Goal: Task Accomplishment & Management: Use online tool/utility

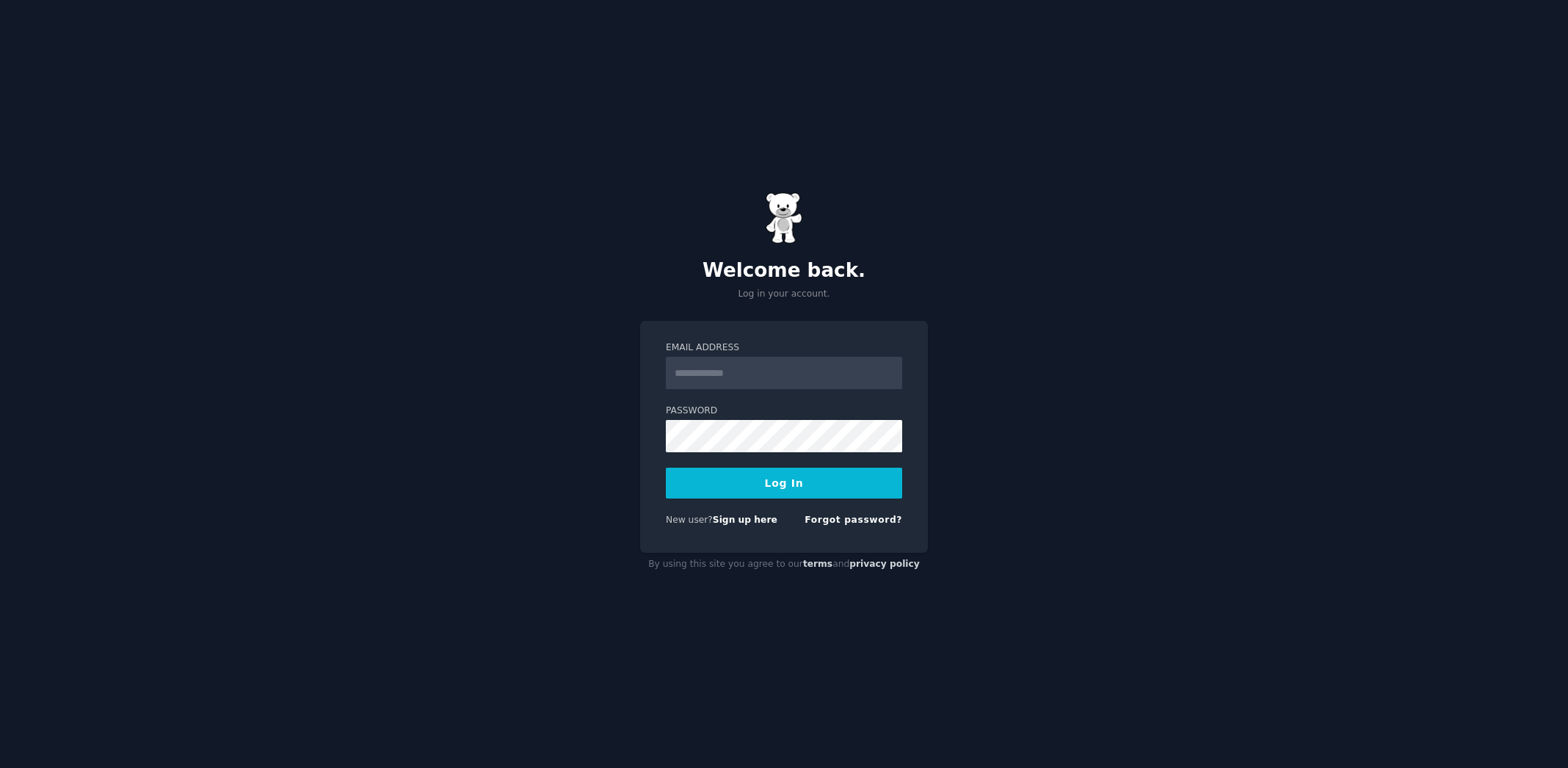
click at [758, 369] on input "Email Address" at bounding box center [784, 373] width 236 height 33
type input "**********"
click at [775, 489] on button "Log In" at bounding box center [784, 483] width 236 height 31
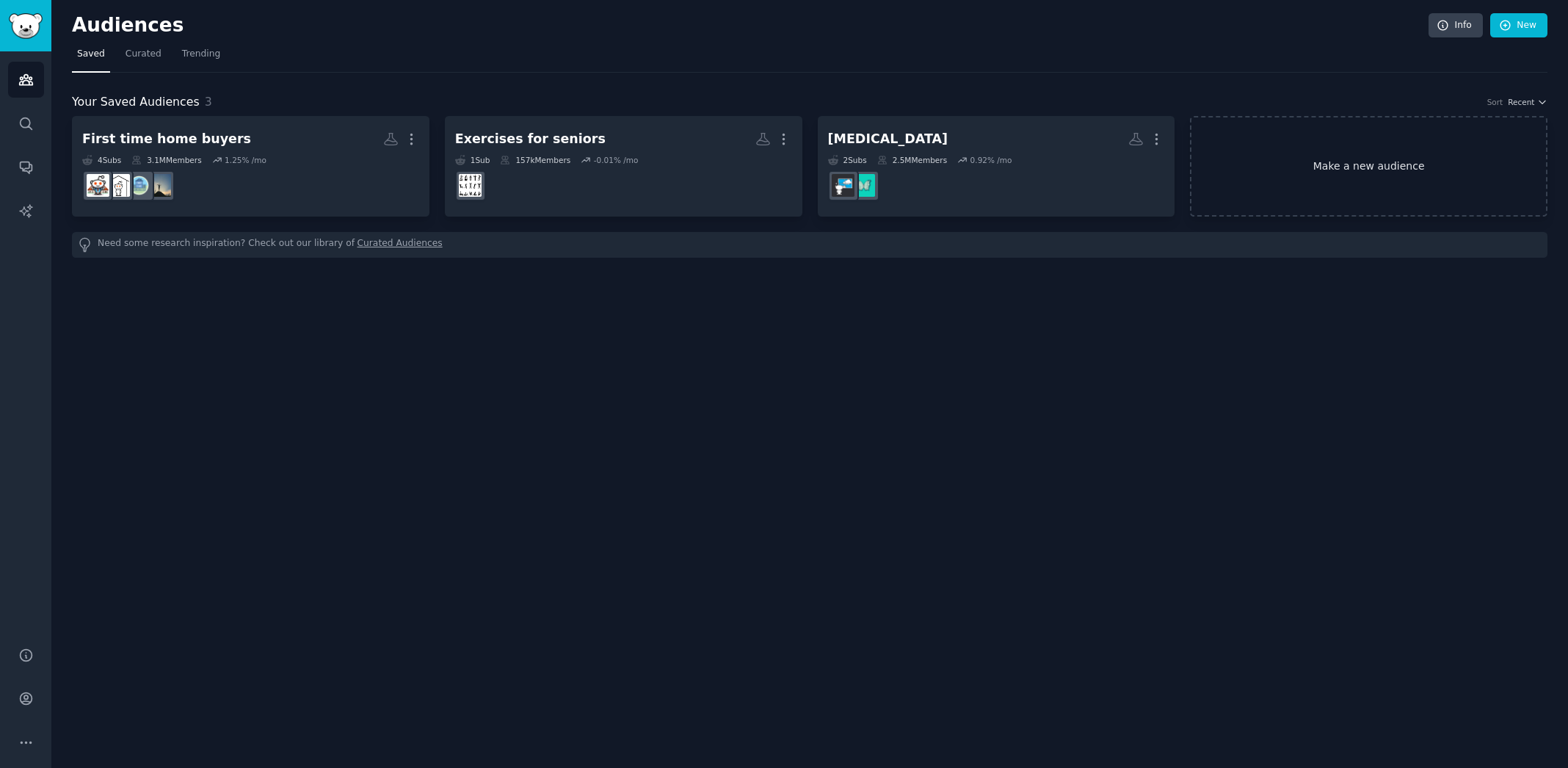
click at [1389, 173] on link "Make a new audience" at bounding box center [1369, 165] width 358 height 100
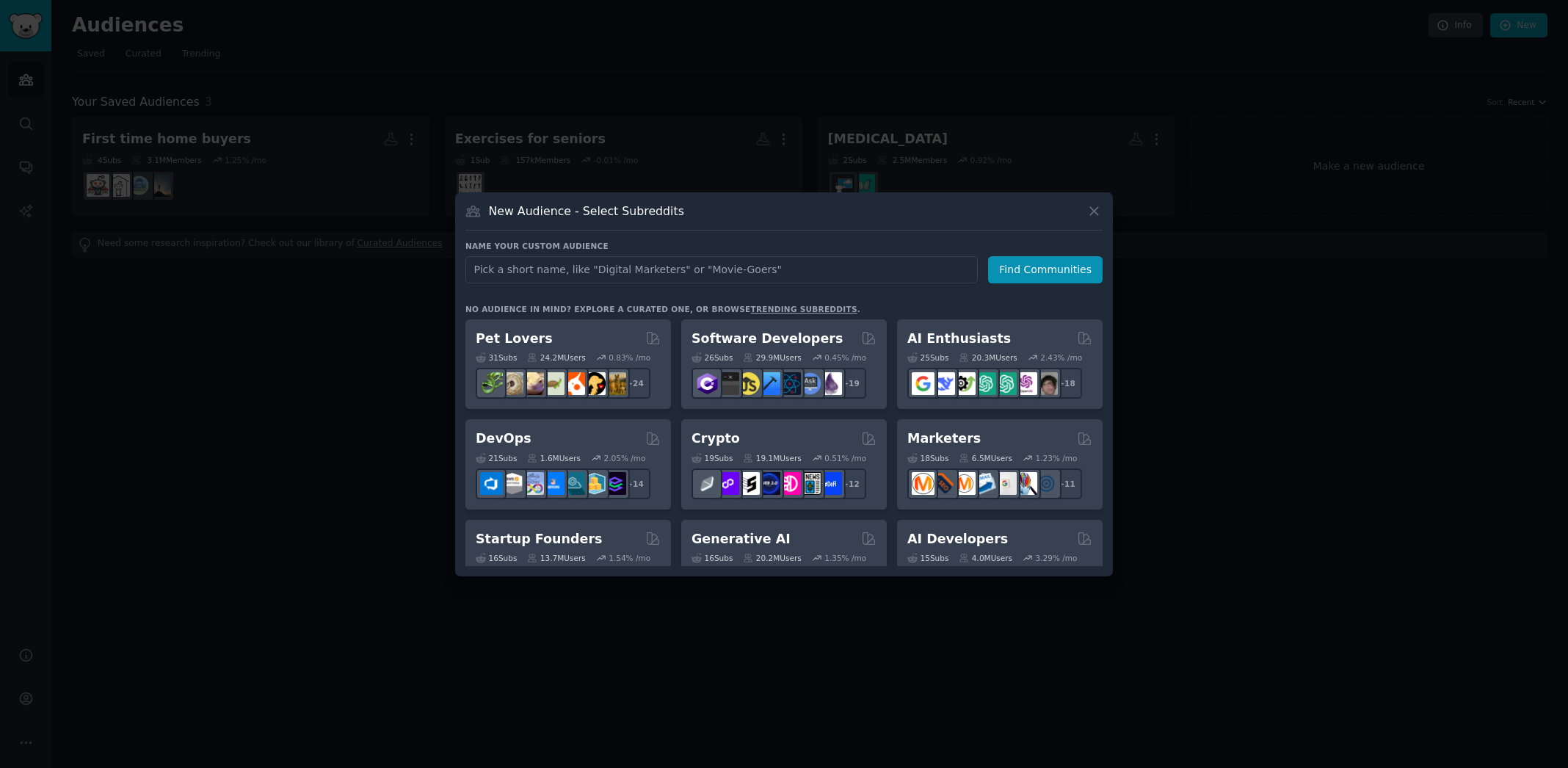
click at [621, 256] on input "text" at bounding box center [722, 270] width 513 height 27
click at [621, 266] on input "text" at bounding box center [722, 270] width 513 height 27
type input "CT Governing Issues"
click at [1054, 260] on button "Find Communities" at bounding box center [1045, 270] width 115 height 27
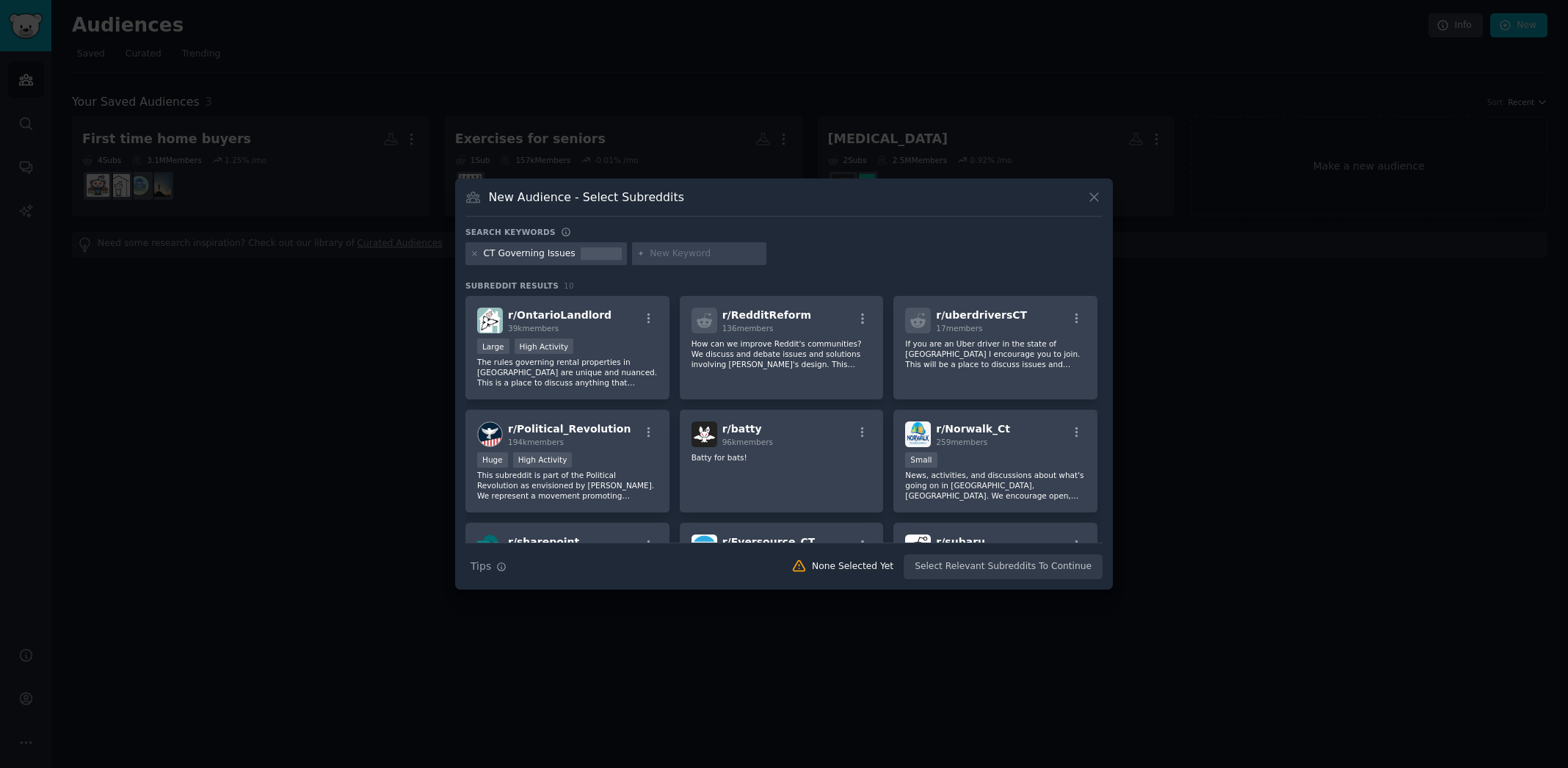
click at [668, 258] on input "text" at bounding box center [705, 253] width 111 height 13
paste input "[US_STATE] community and description"
type input "[US_STATE] community and description"
click at [921, 253] on input "text" at bounding box center [957, 253] width 111 height 13
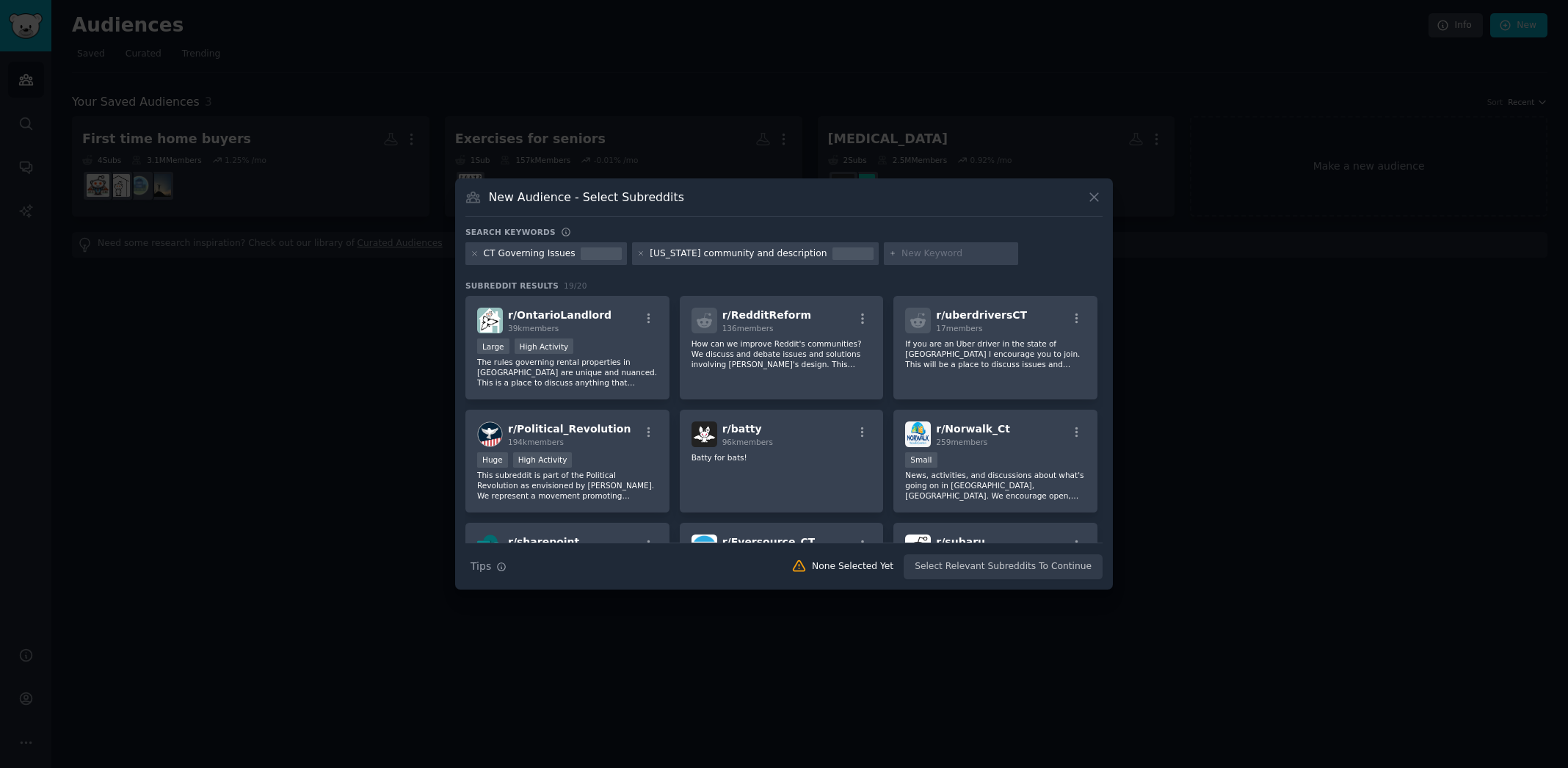
paste input "MovingToCT description"
type input "MovingToCT description"
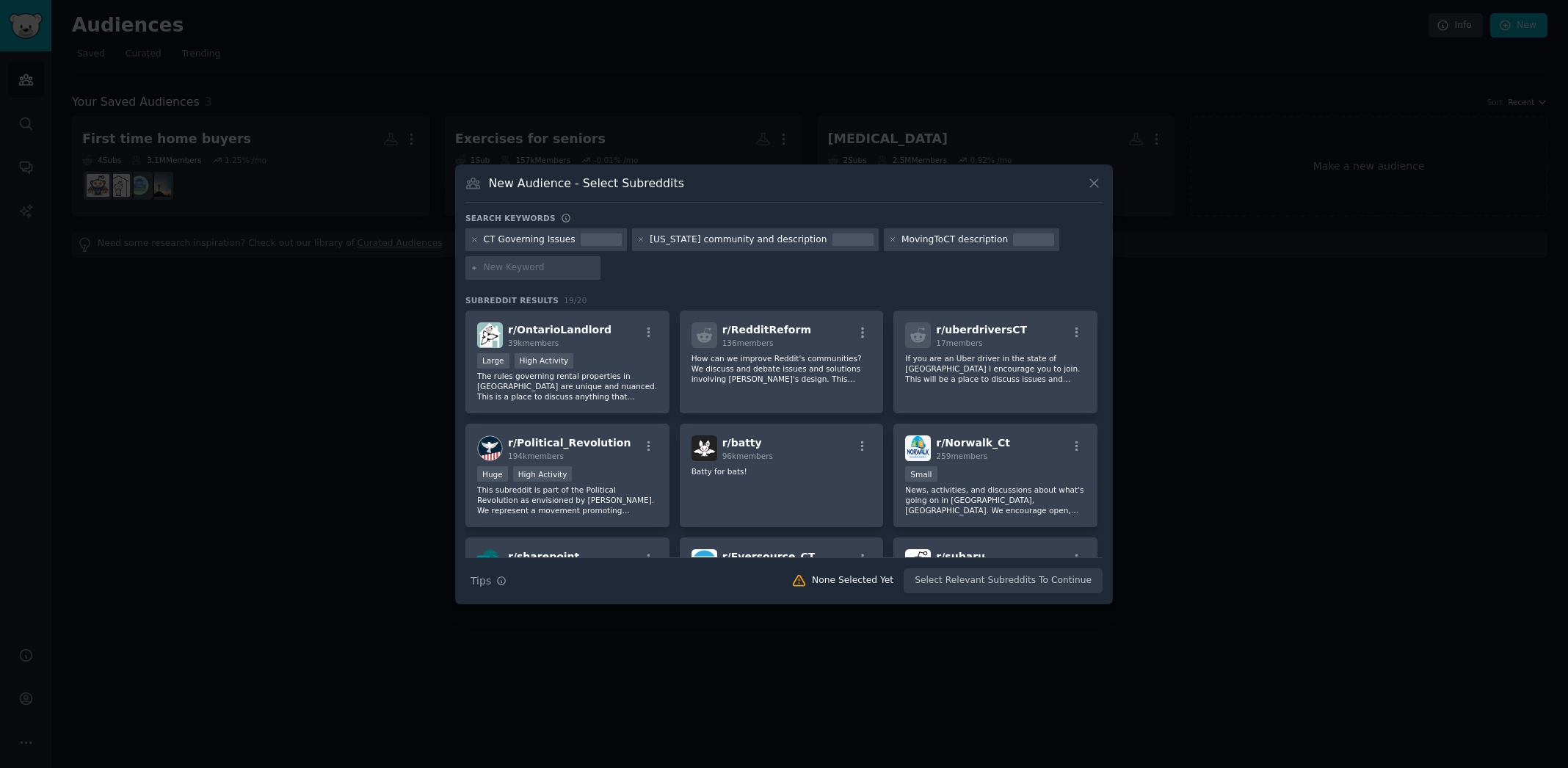
click at [505, 266] on input "text" at bounding box center [539, 267] width 111 height 13
paste input "[US_STATE] user poll on 2025 priorities"
type input "[US_STATE] user poll on 2025 priorities"
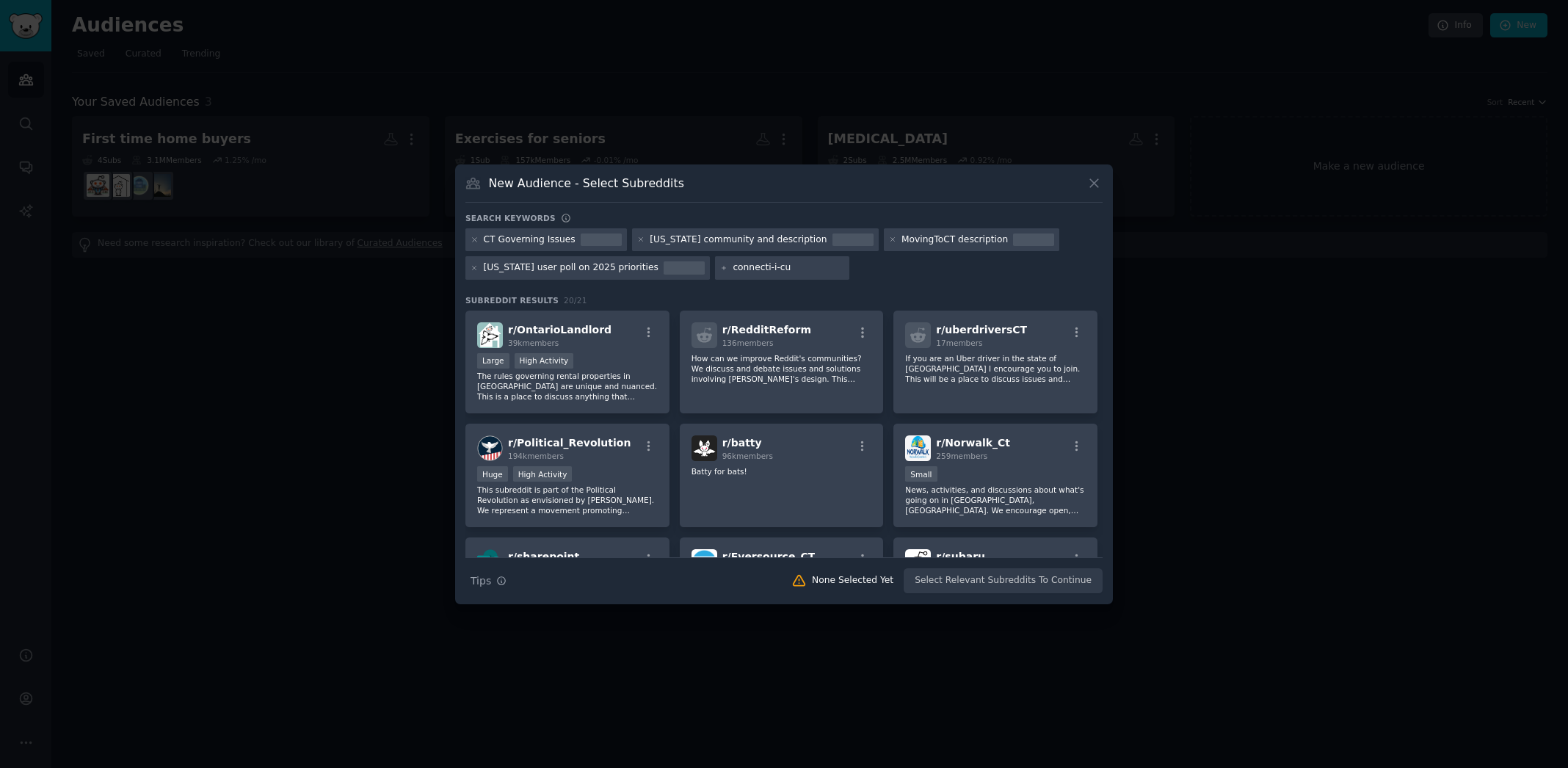
type input "connecti-i-cut"
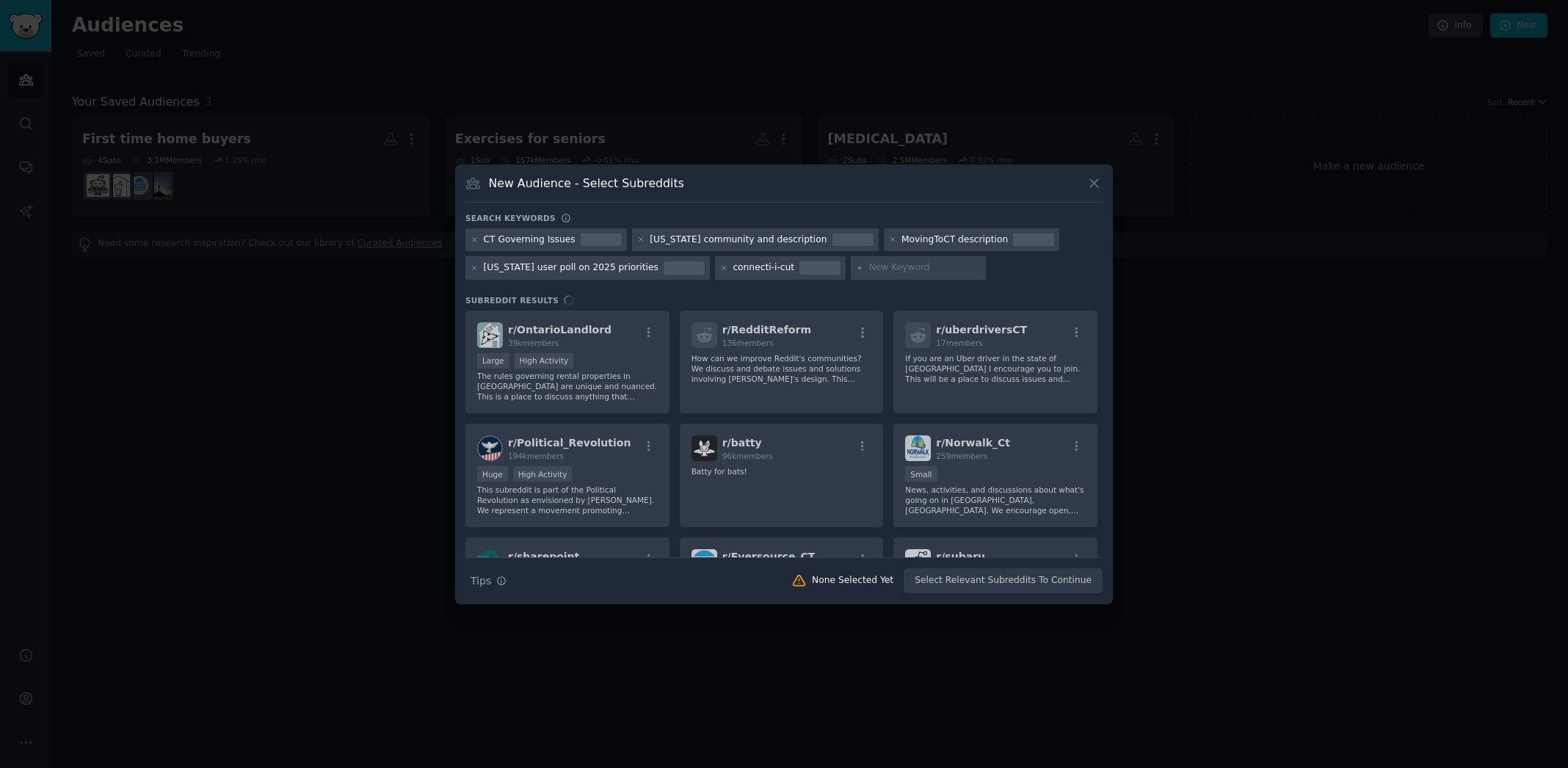
click at [763, 270] on div "connecti-i-cut" at bounding box center [763, 267] width 62 height 13
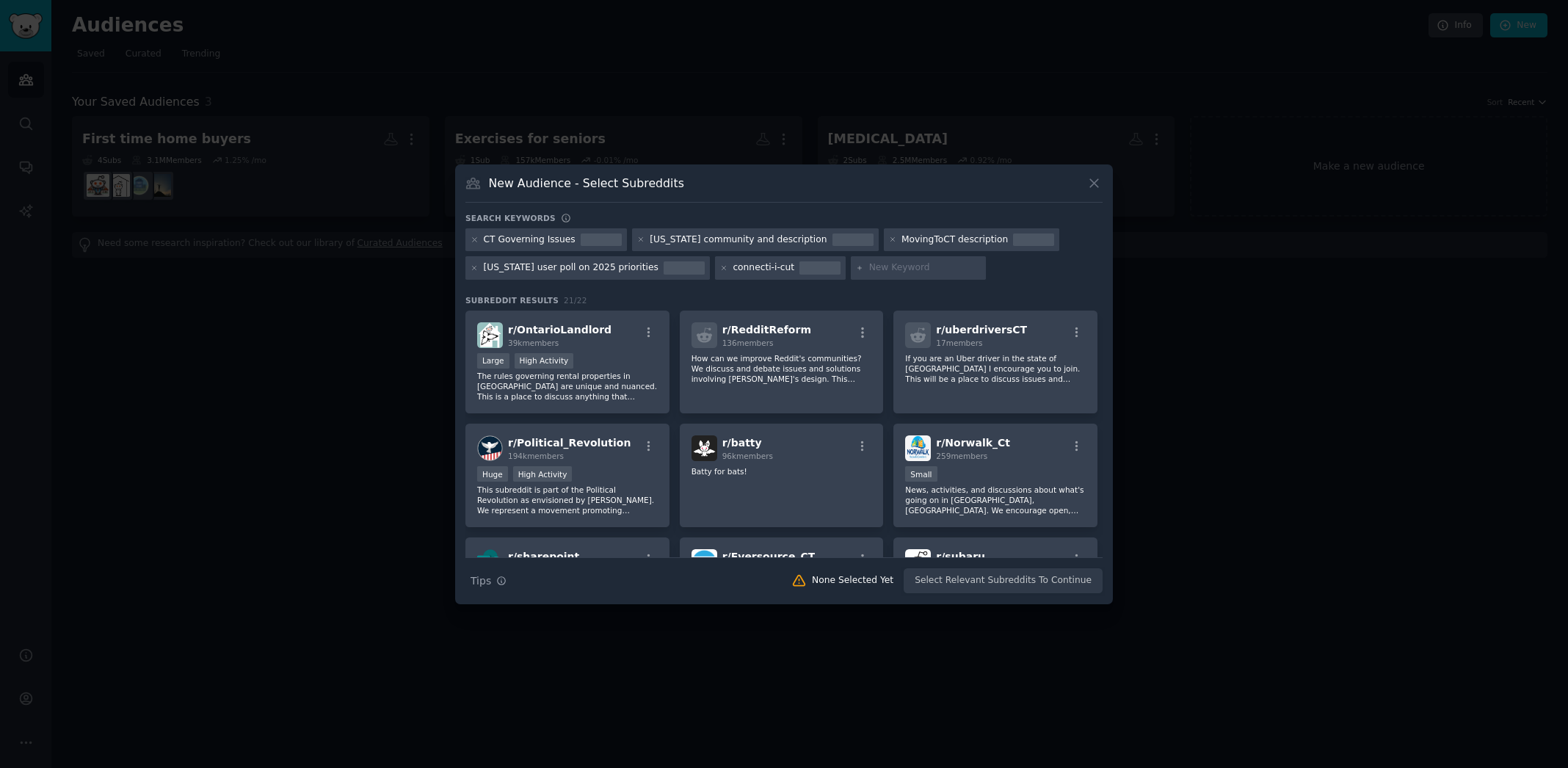
click at [800, 271] on div at bounding box center [820, 267] width 41 height 13
click at [777, 272] on div "connecti-i-cut" at bounding box center [763, 267] width 62 height 13
click at [781, 271] on div "connecti-i-cut" at bounding box center [763, 267] width 62 height 13
click at [723, 271] on div "connecti-i-cut" at bounding box center [780, 267] width 131 height 23
click at [722, 269] on icon at bounding box center [724, 267] width 3 height 3
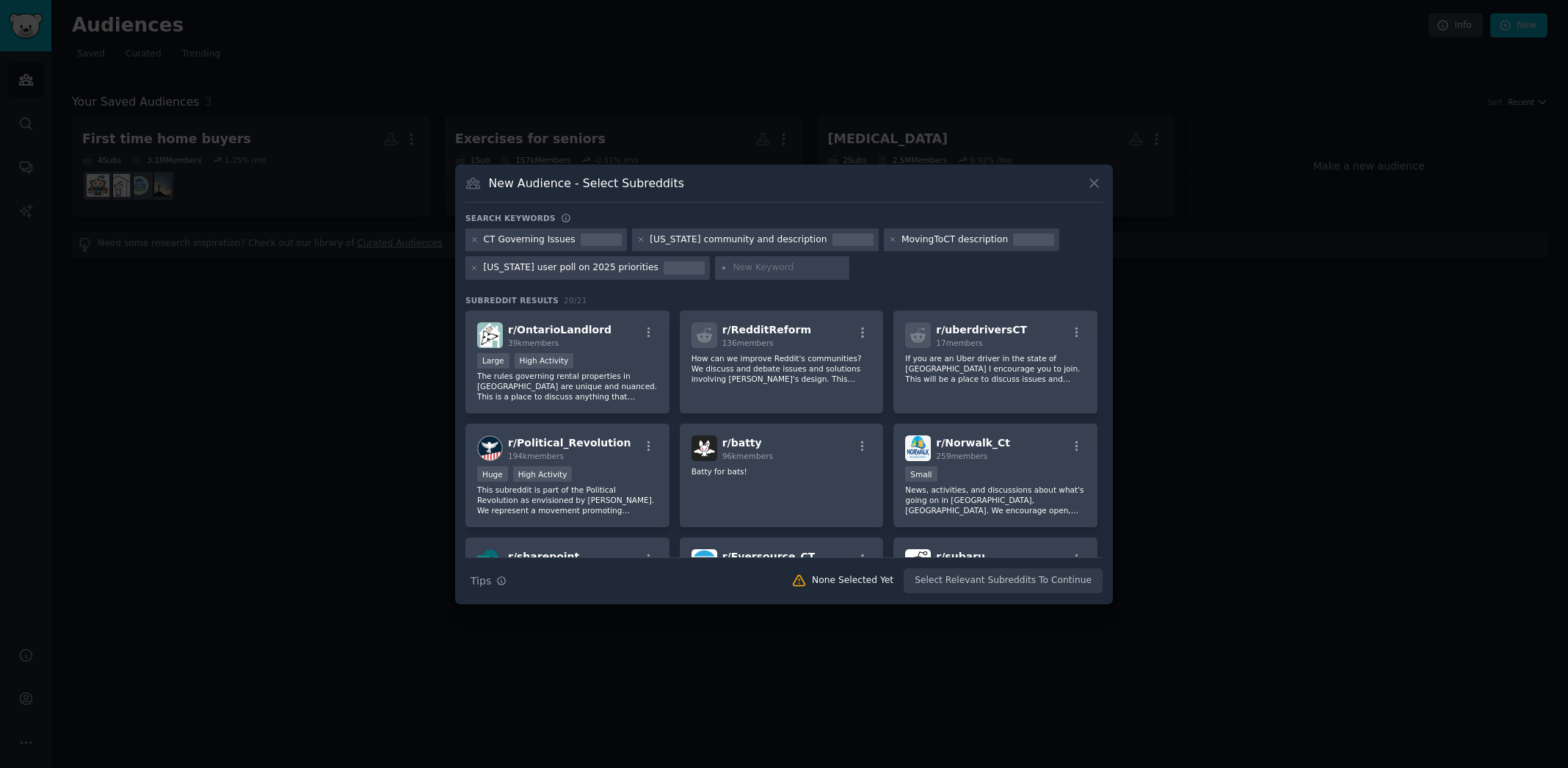
click at [740, 269] on input "text" at bounding box center [788, 267] width 111 height 13
type input "connect-i-cut"
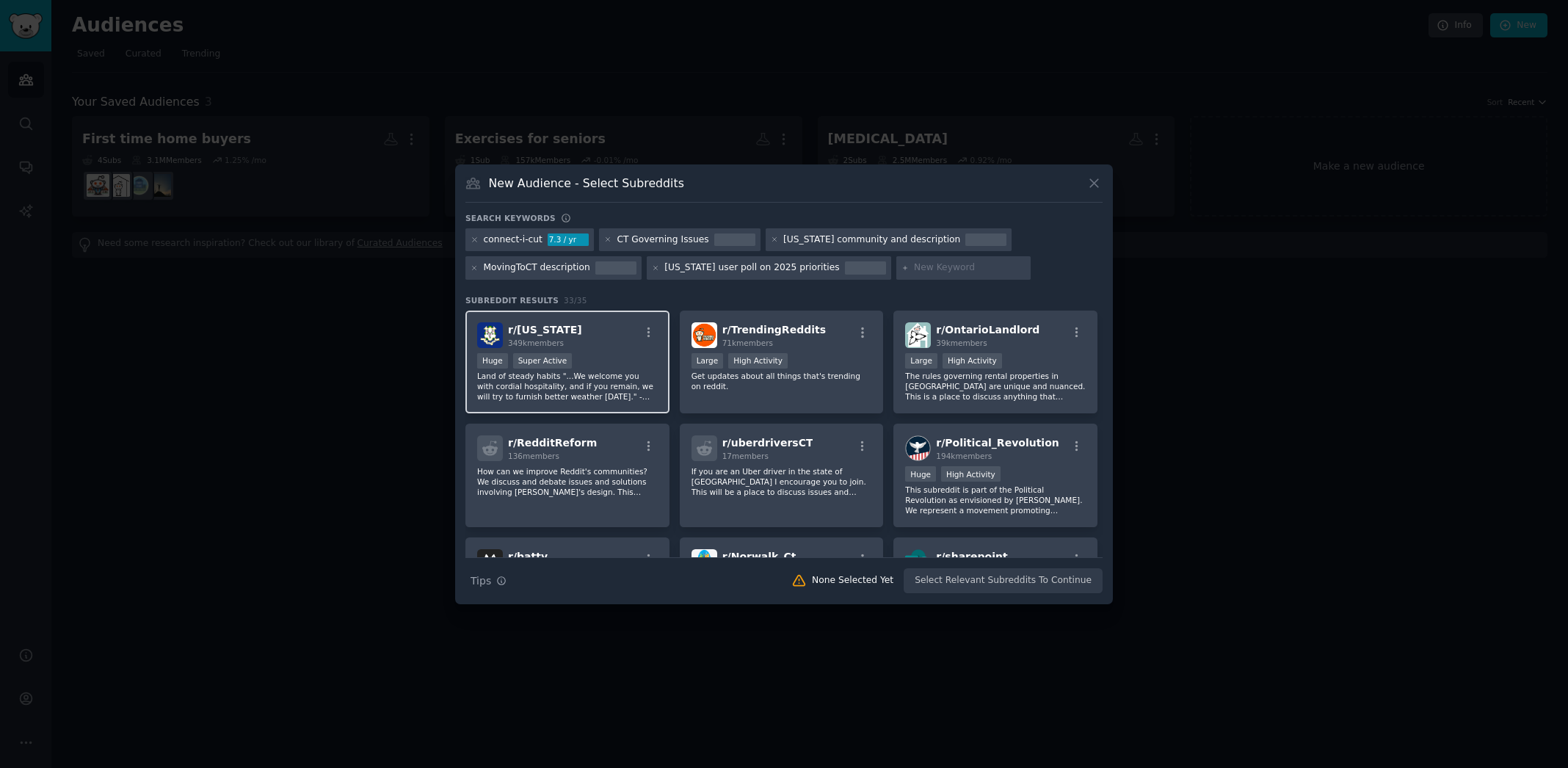
click at [615, 332] on div "r/ [US_STATE] 349k members" at bounding box center [567, 335] width 181 height 26
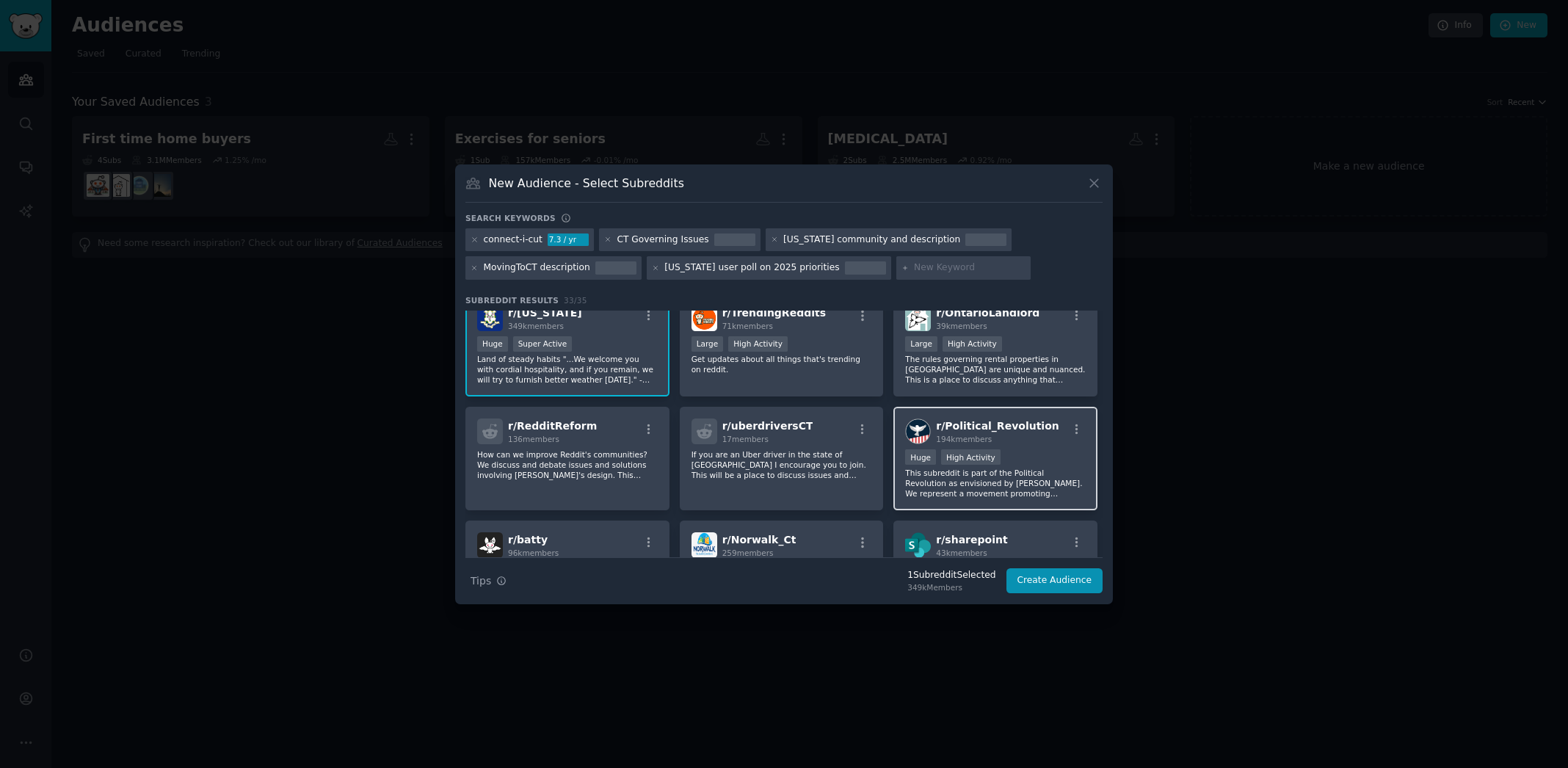
scroll to position [100, 0]
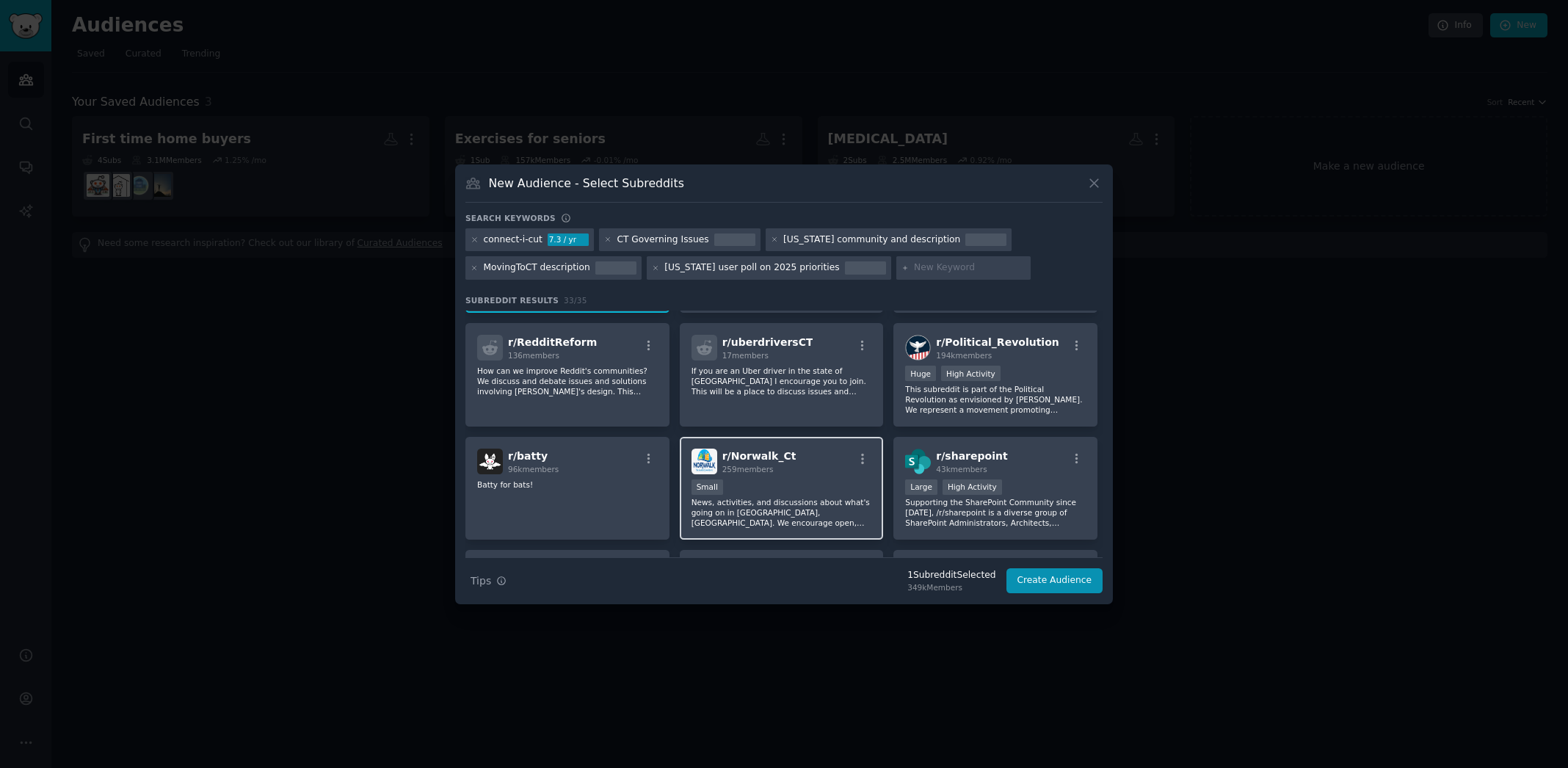
click at [801, 449] on div "r/ Norwalk_Ct 259 members" at bounding box center [781, 461] width 181 height 26
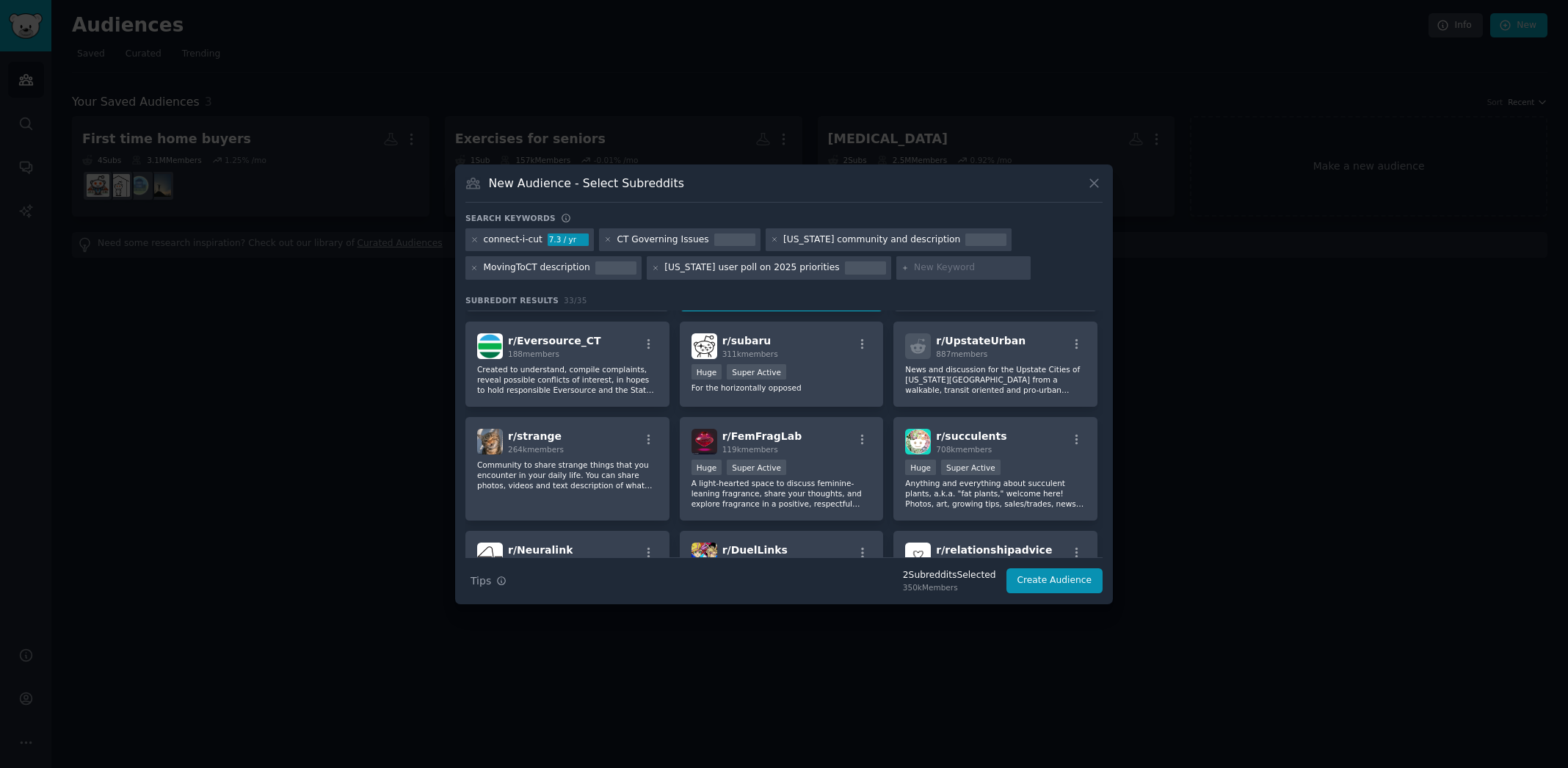
scroll to position [306, 0]
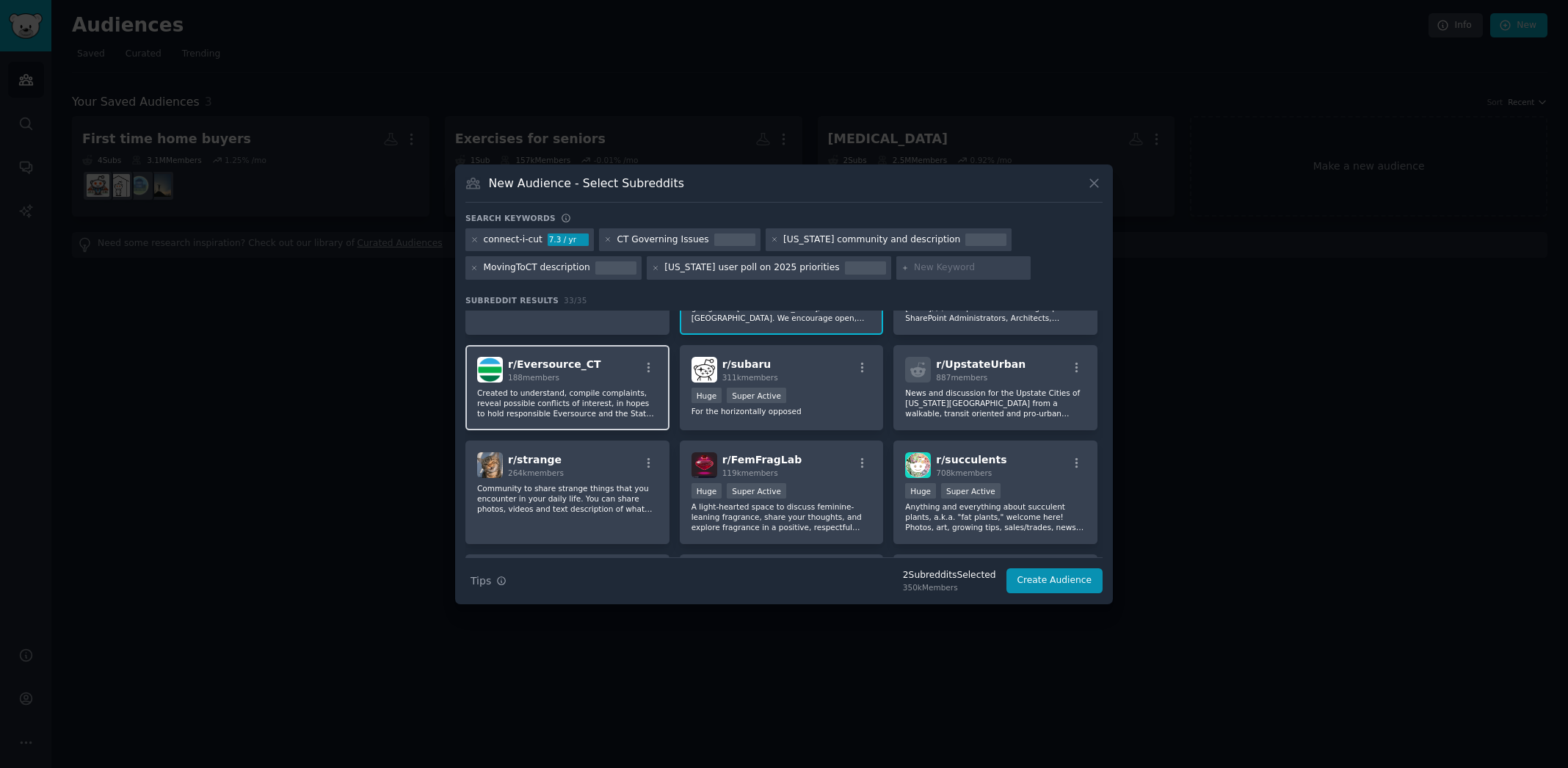
click at [569, 401] on p "Created to understand, compile complaints, reveal possible conflicts of interes…" at bounding box center [567, 403] width 181 height 31
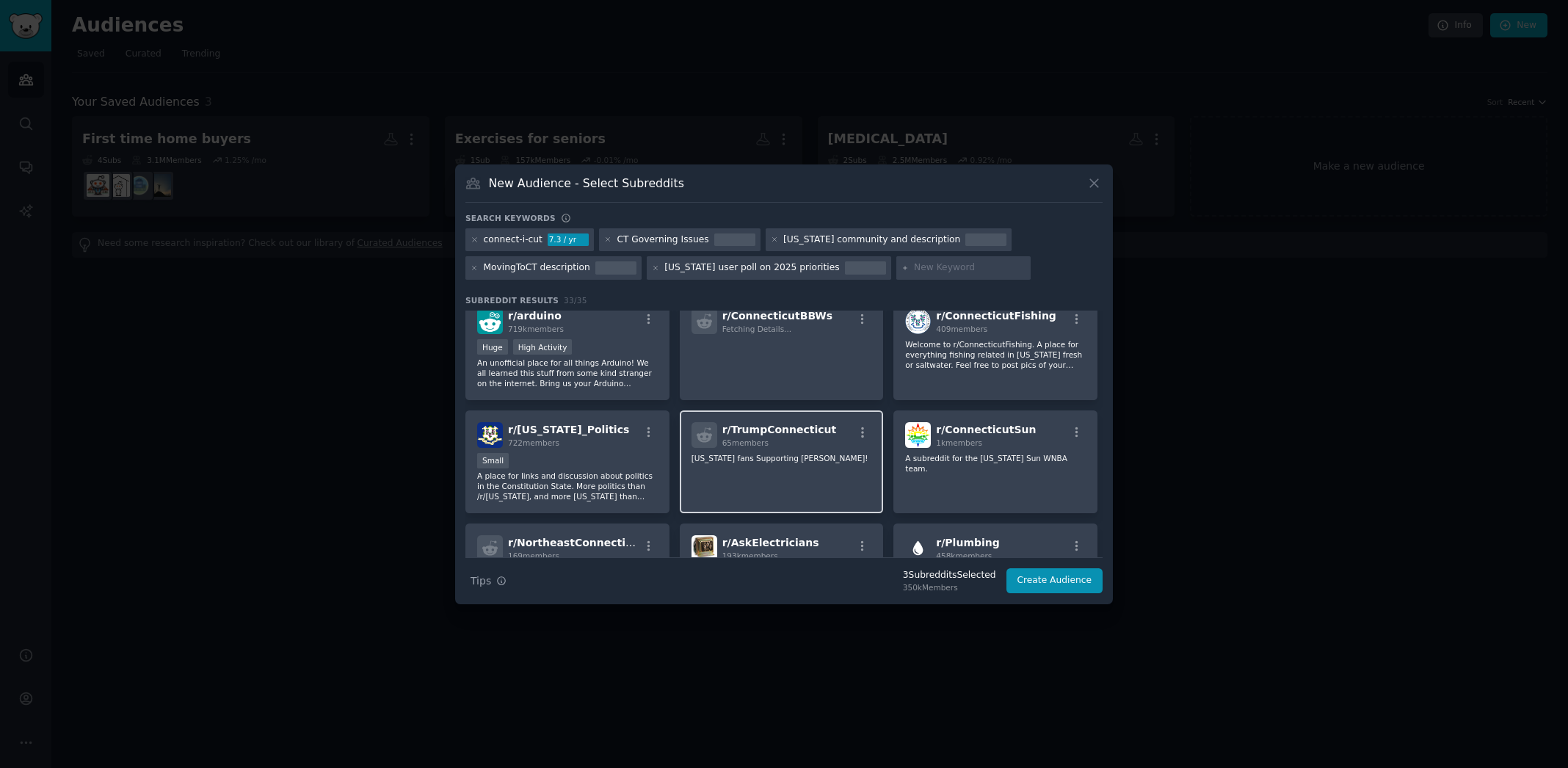
scroll to position [925, 0]
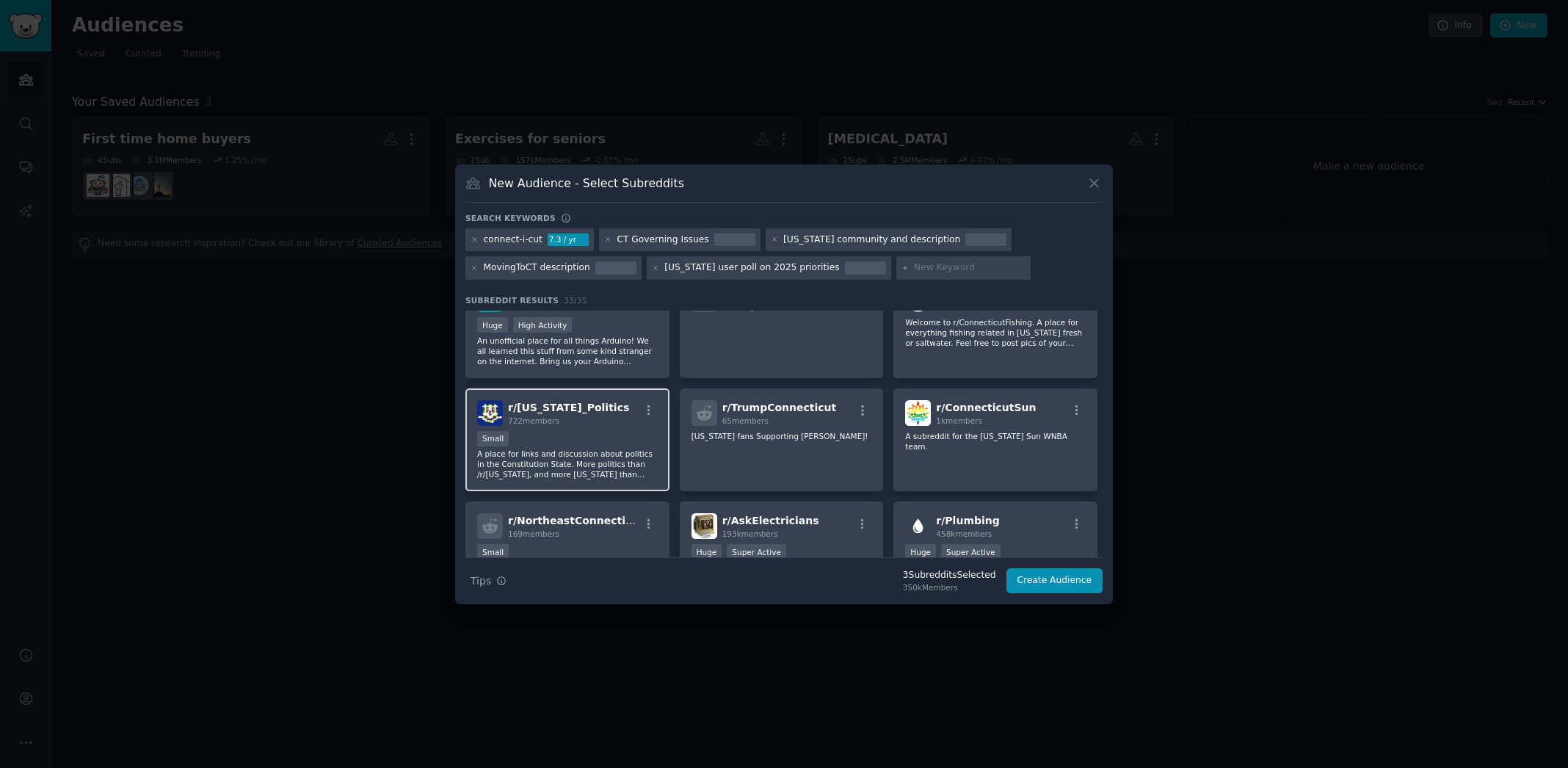
click at [590, 434] on div "100 - 1000 members Small" at bounding box center [567, 439] width 181 height 18
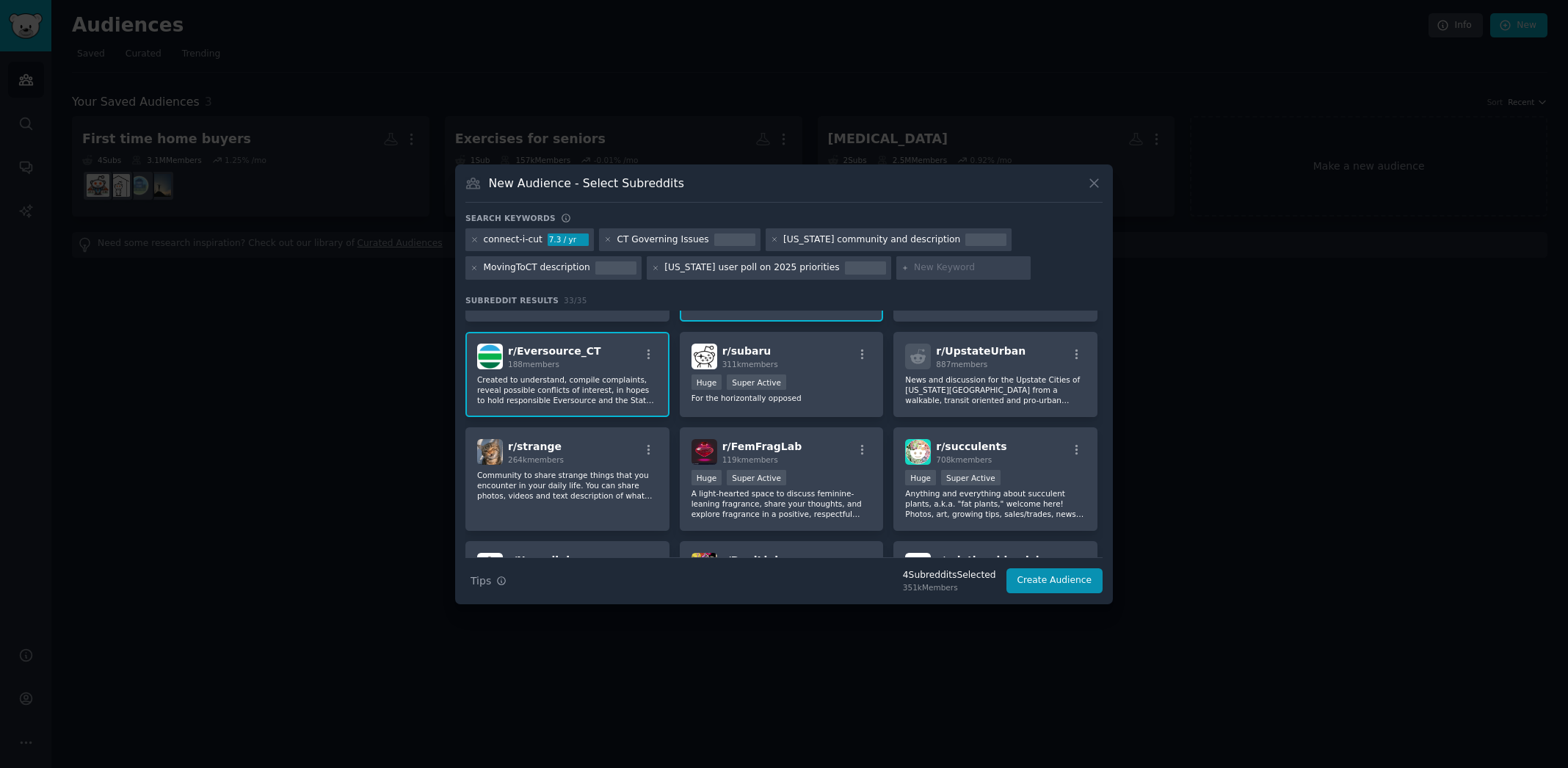
scroll to position [0, 0]
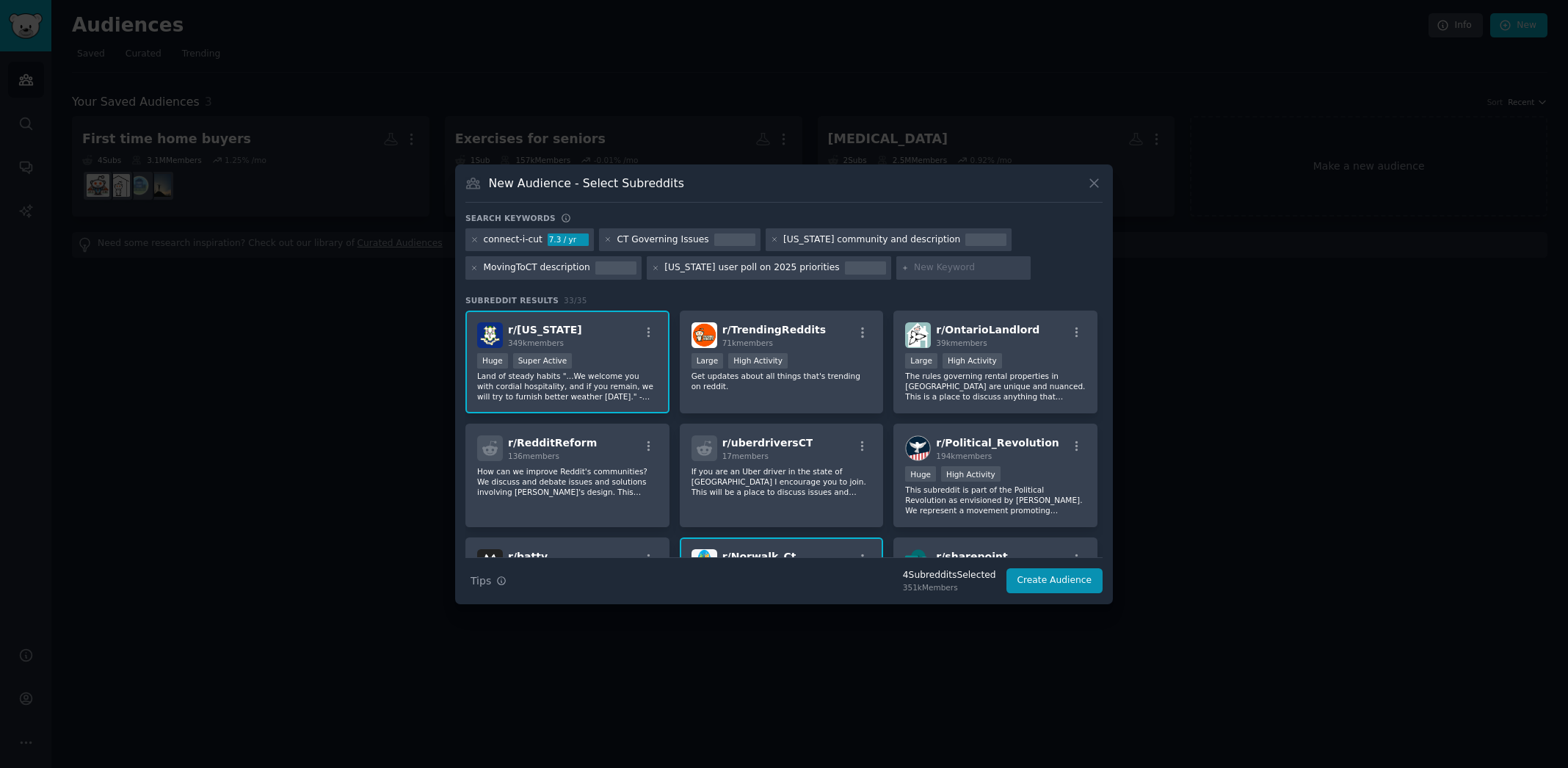
click at [935, 269] on input "text" at bounding box center [970, 267] width 111 height 13
type input "CT Dems"
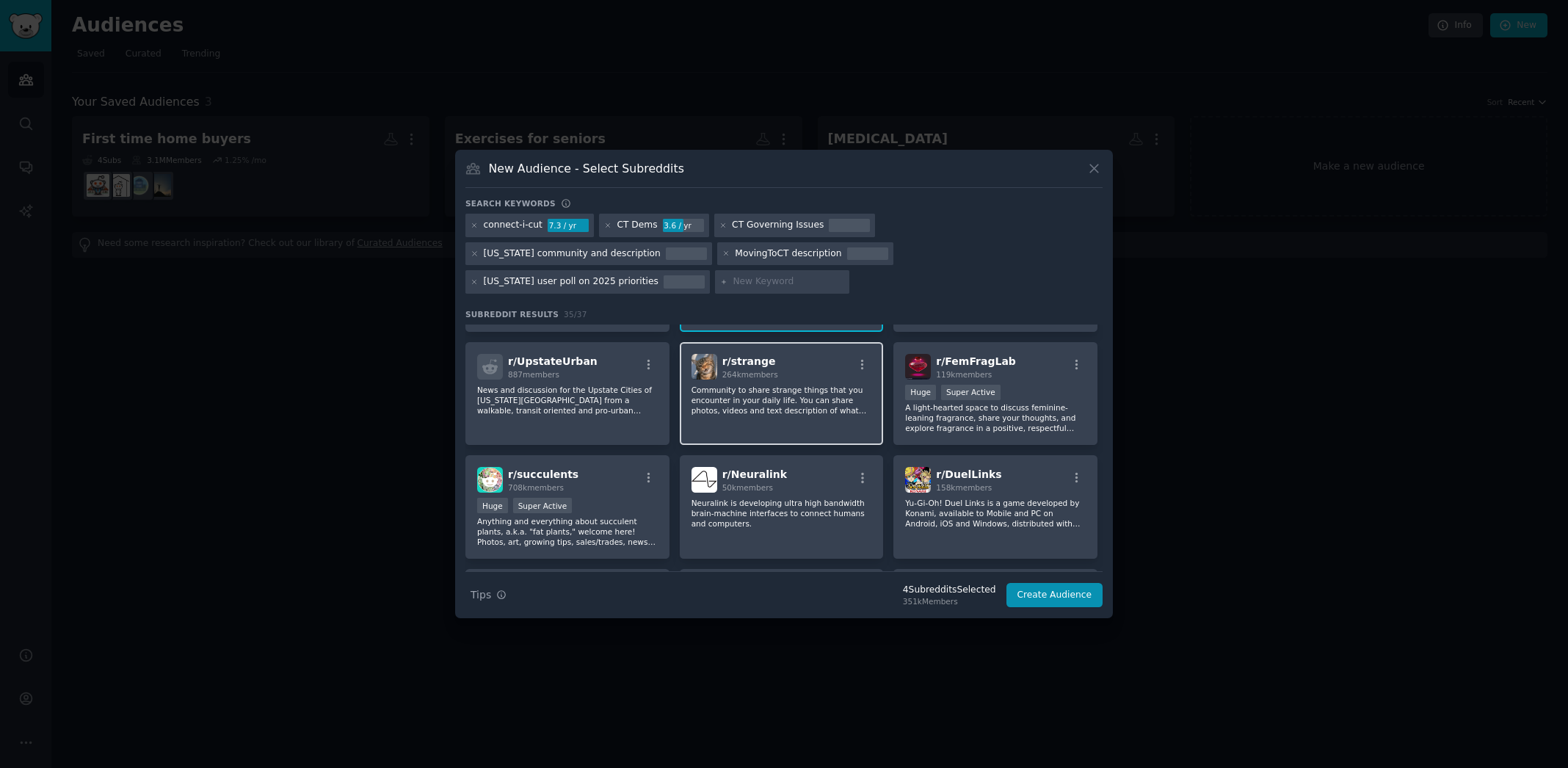
scroll to position [513, 0]
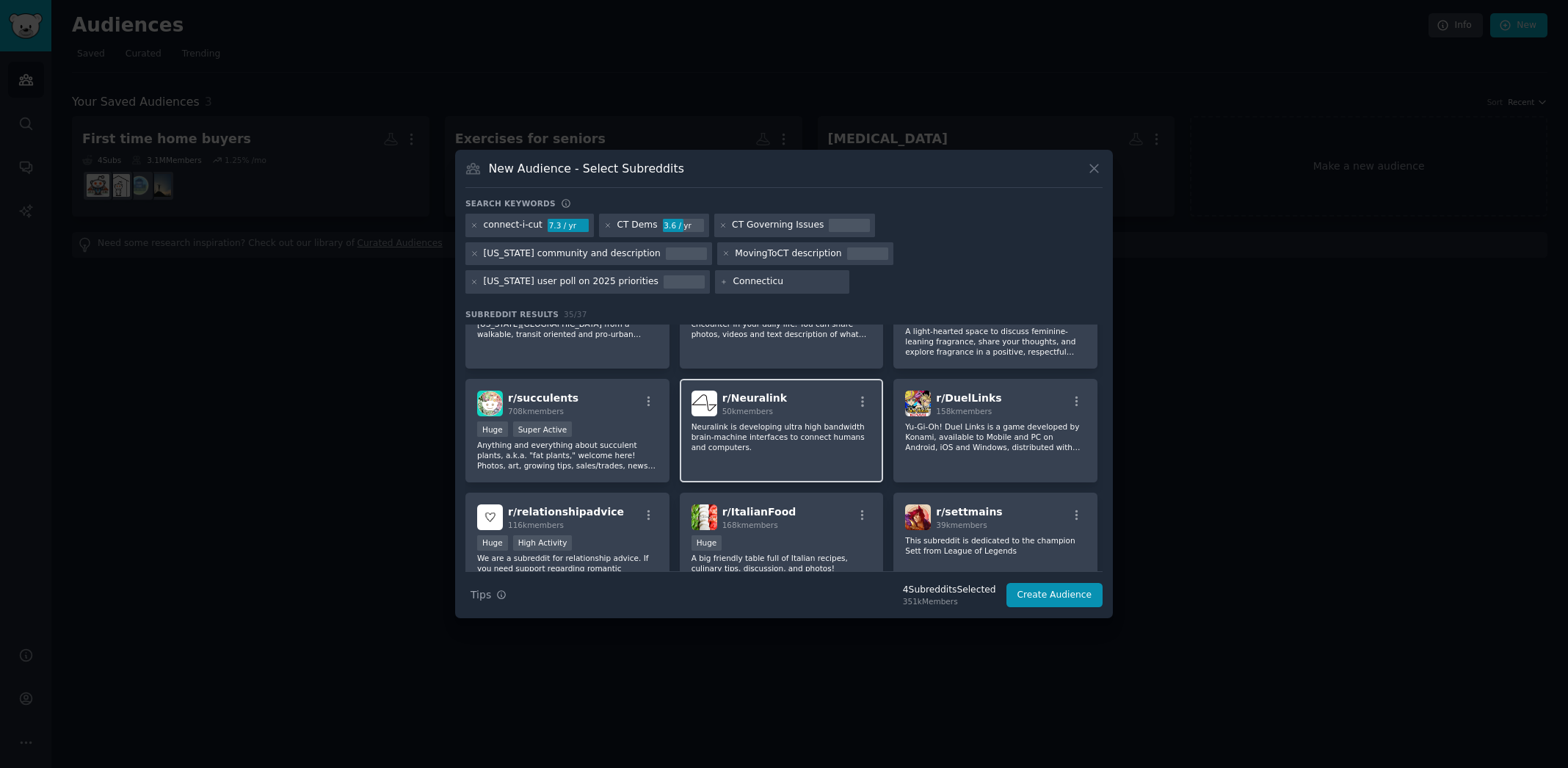
type input "[US_STATE]"
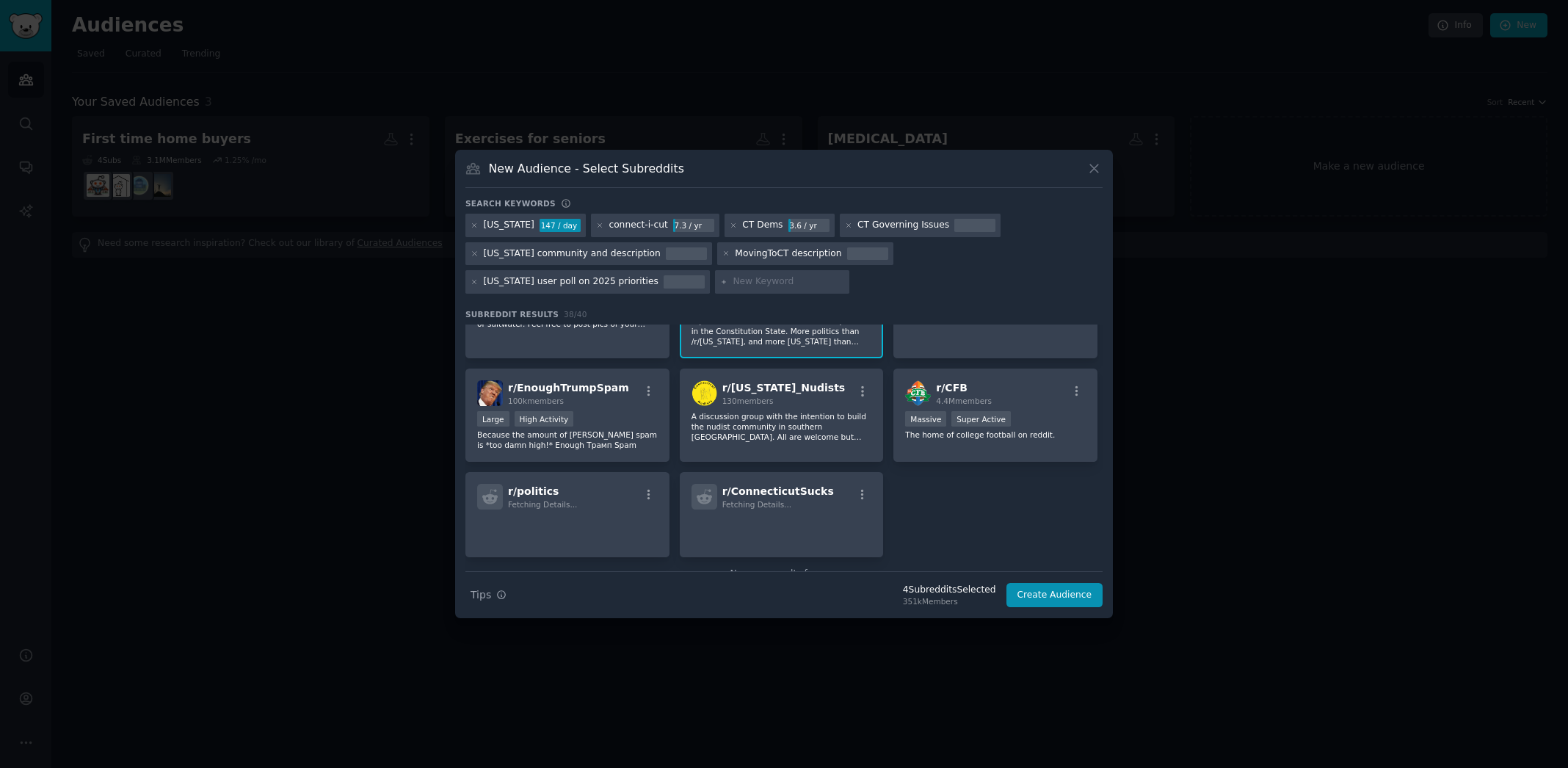
scroll to position [1205, 0]
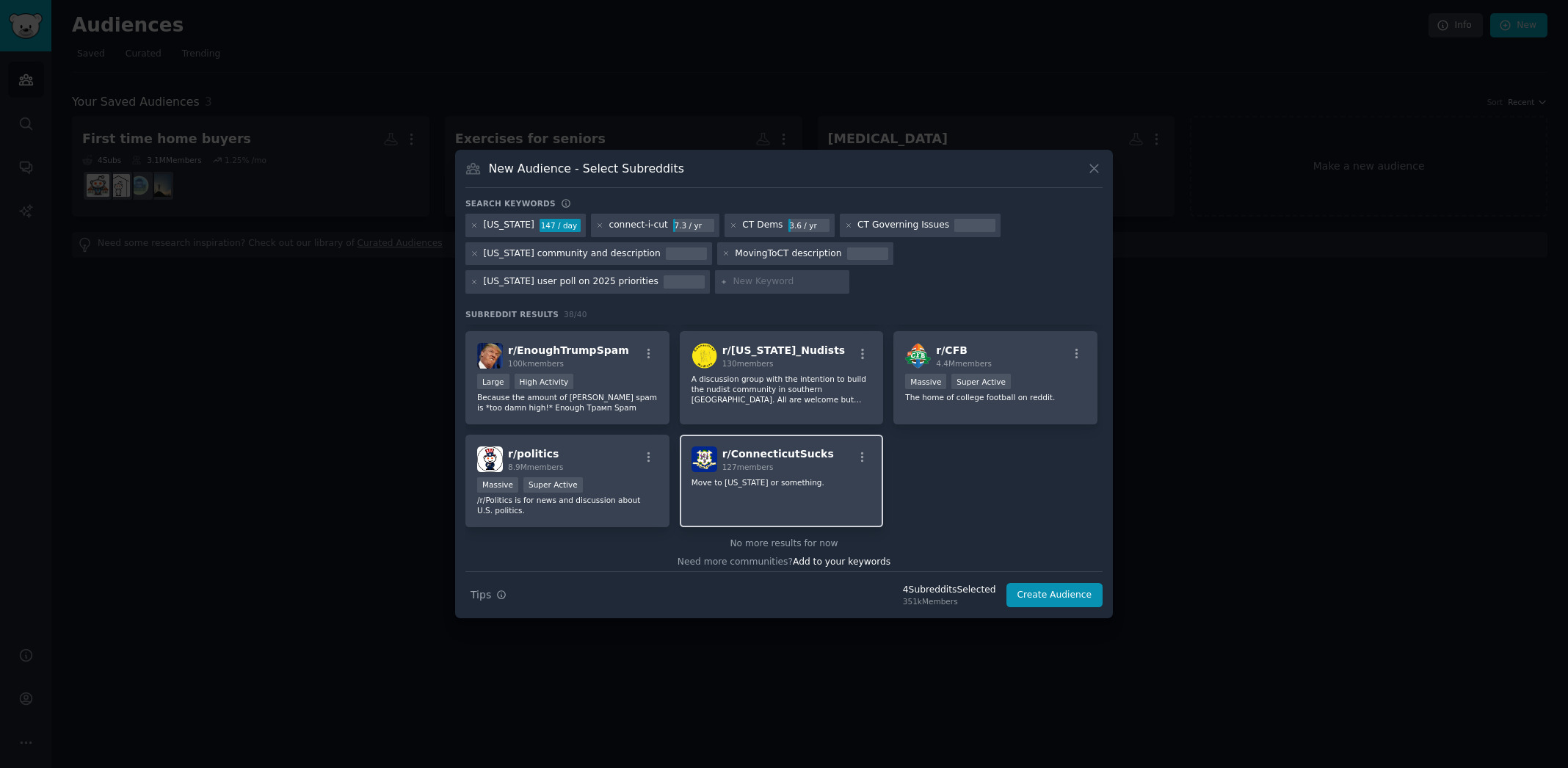
click at [787, 511] on div "r/ ConnecticutSucks 127 members Move to [US_STATE] or something." at bounding box center [781, 481] width 204 height 93
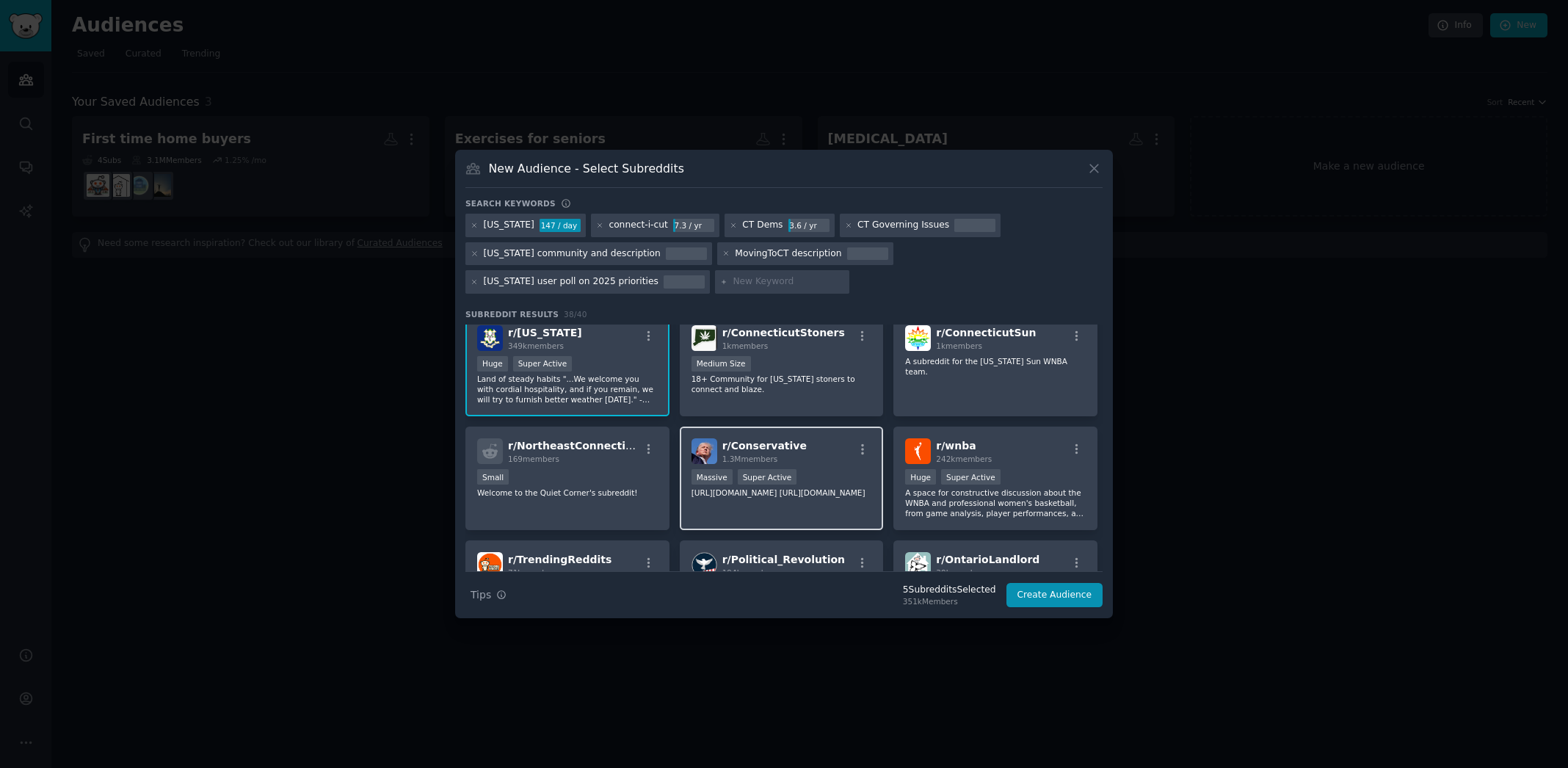
scroll to position [0, 0]
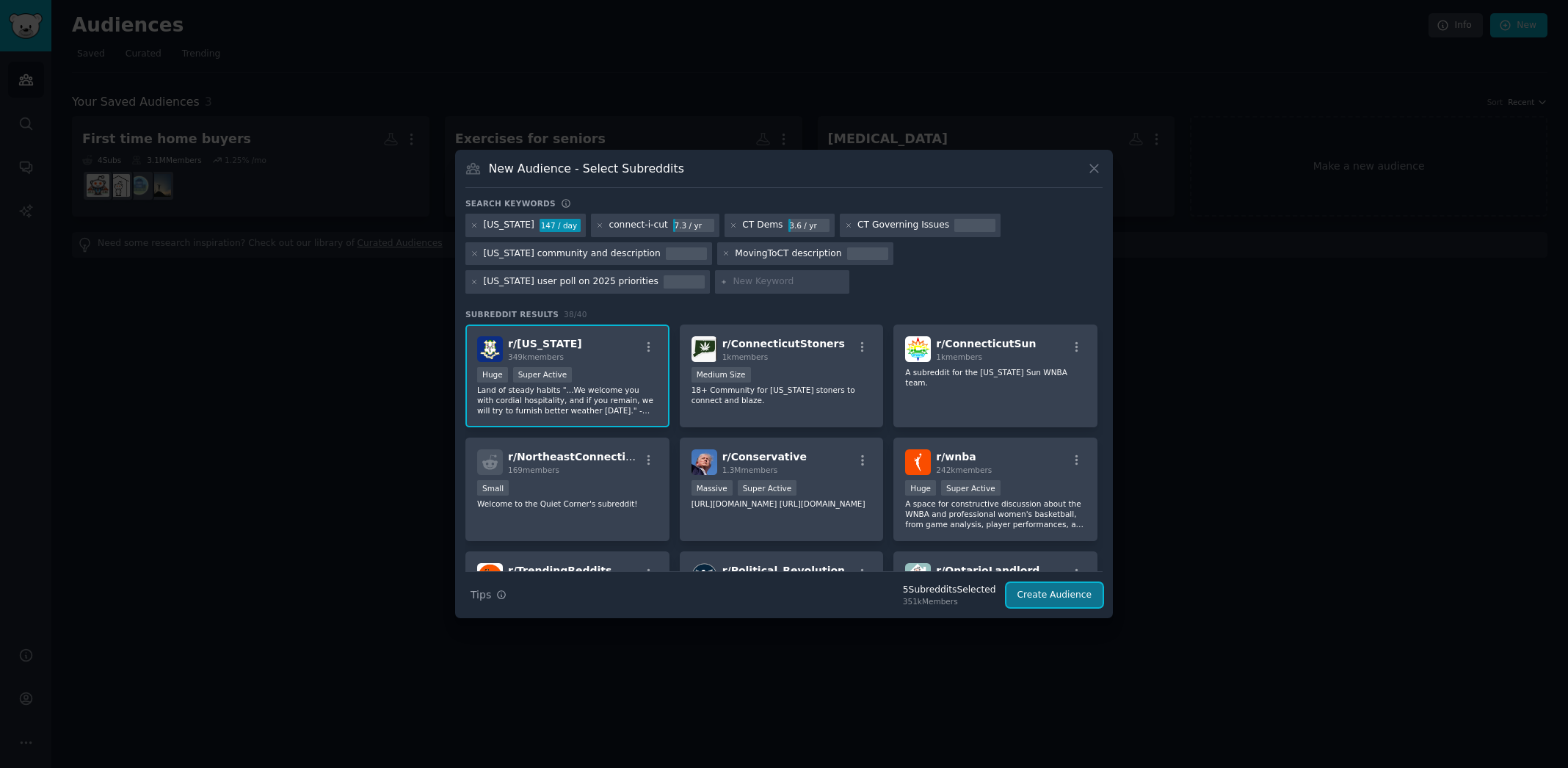
click at [1066, 595] on button "Create Audience" at bounding box center [1054, 595] width 97 height 25
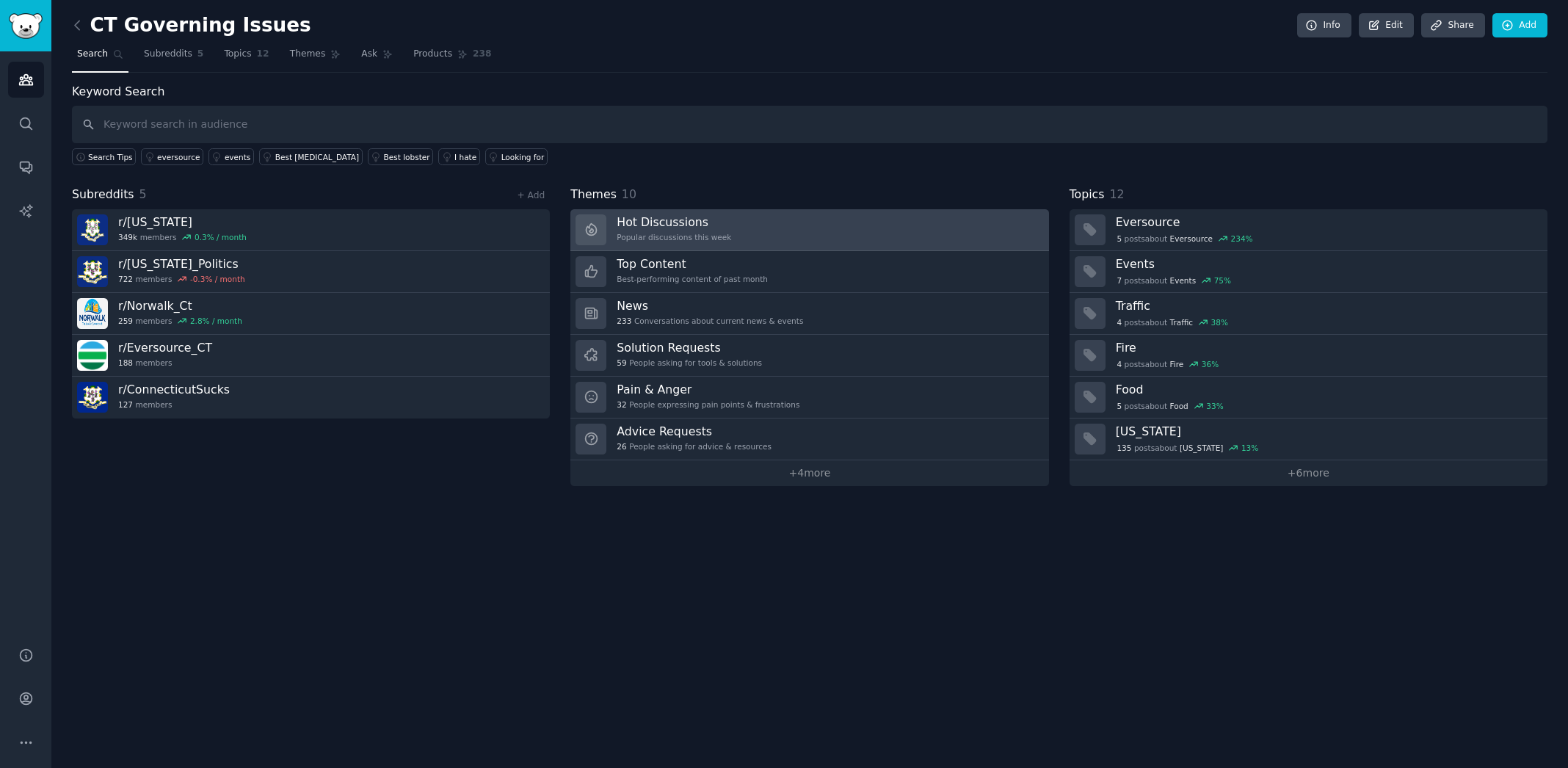
click at [814, 233] on link "Hot Discussions Popular discussions this week" at bounding box center [809, 229] width 478 height 42
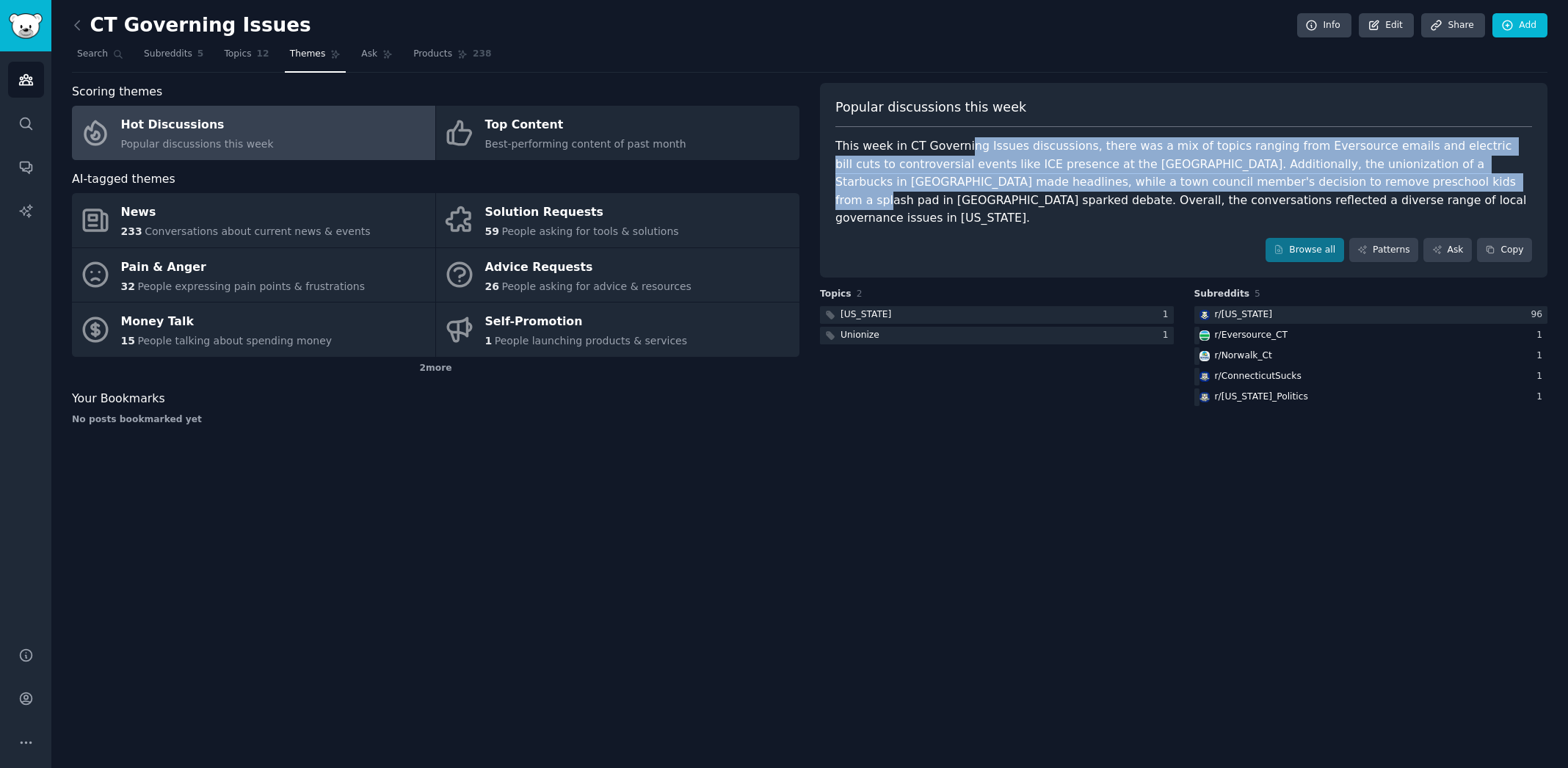
drag, startPoint x: 1105, startPoint y: 145, endPoint x: 1337, endPoint y: 177, distance: 234.2
click at [1337, 177] on div "This week in CT Governing Issues discussions, there was a mix of topics ranging…" at bounding box center [1184, 182] width 697 height 90
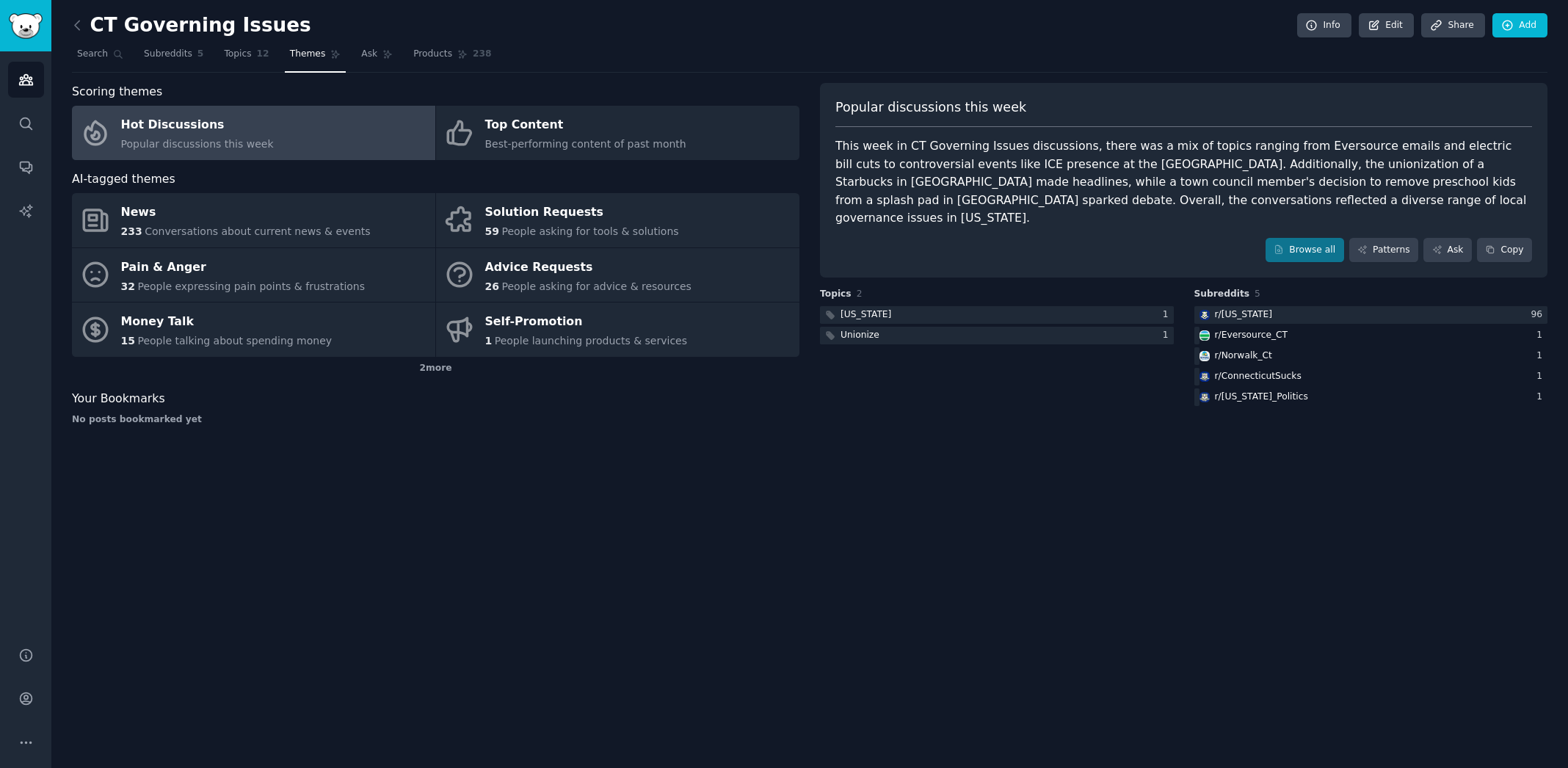
click at [987, 569] on div "CT Governing Issues Info Edit Share Add Search Subreddits 5 Topics 12 Themes As…" at bounding box center [810, 384] width 1517 height 768
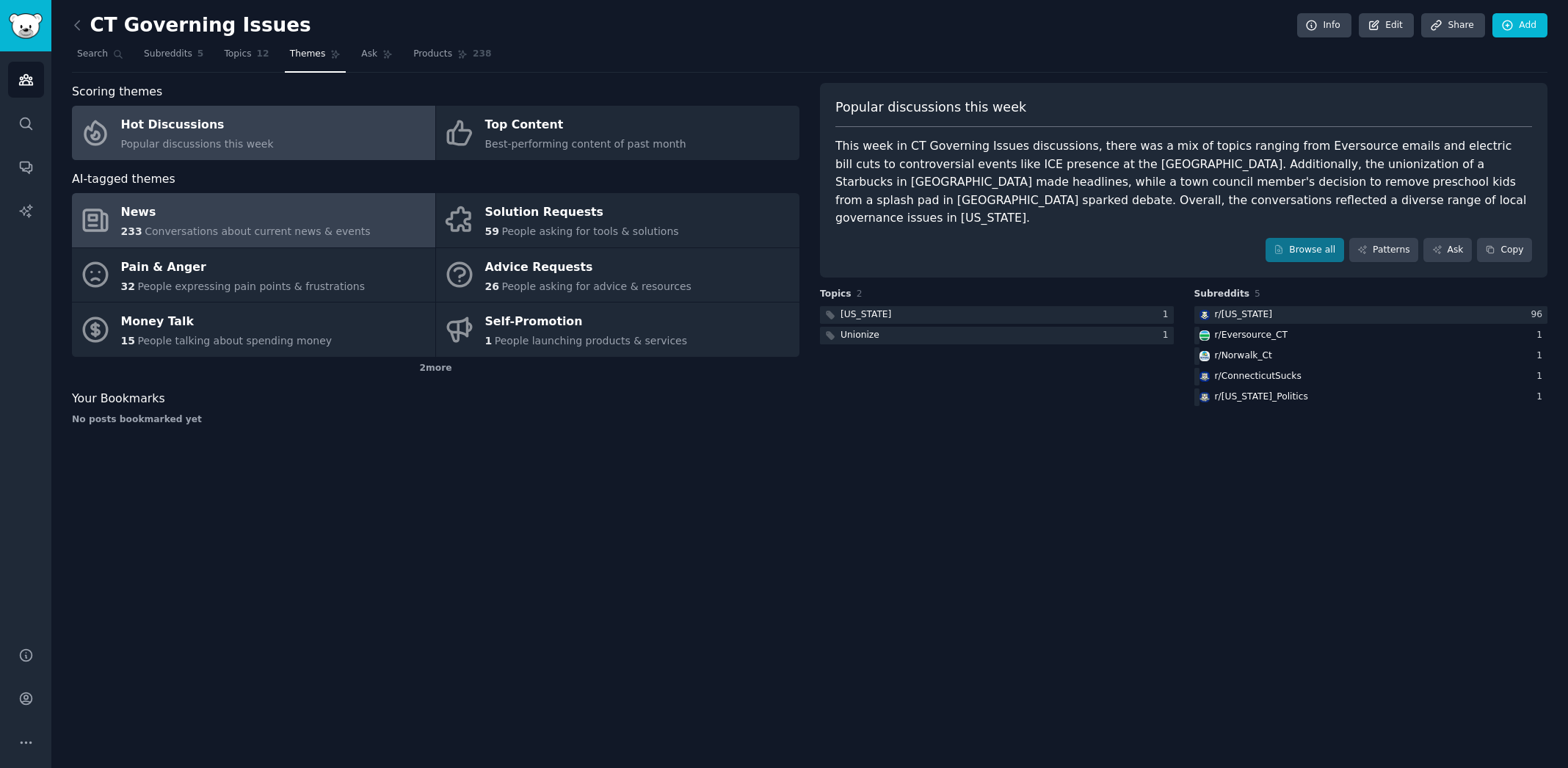
click at [217, 215] on div "News" at bounding box center [246, 212] width 250 height 23
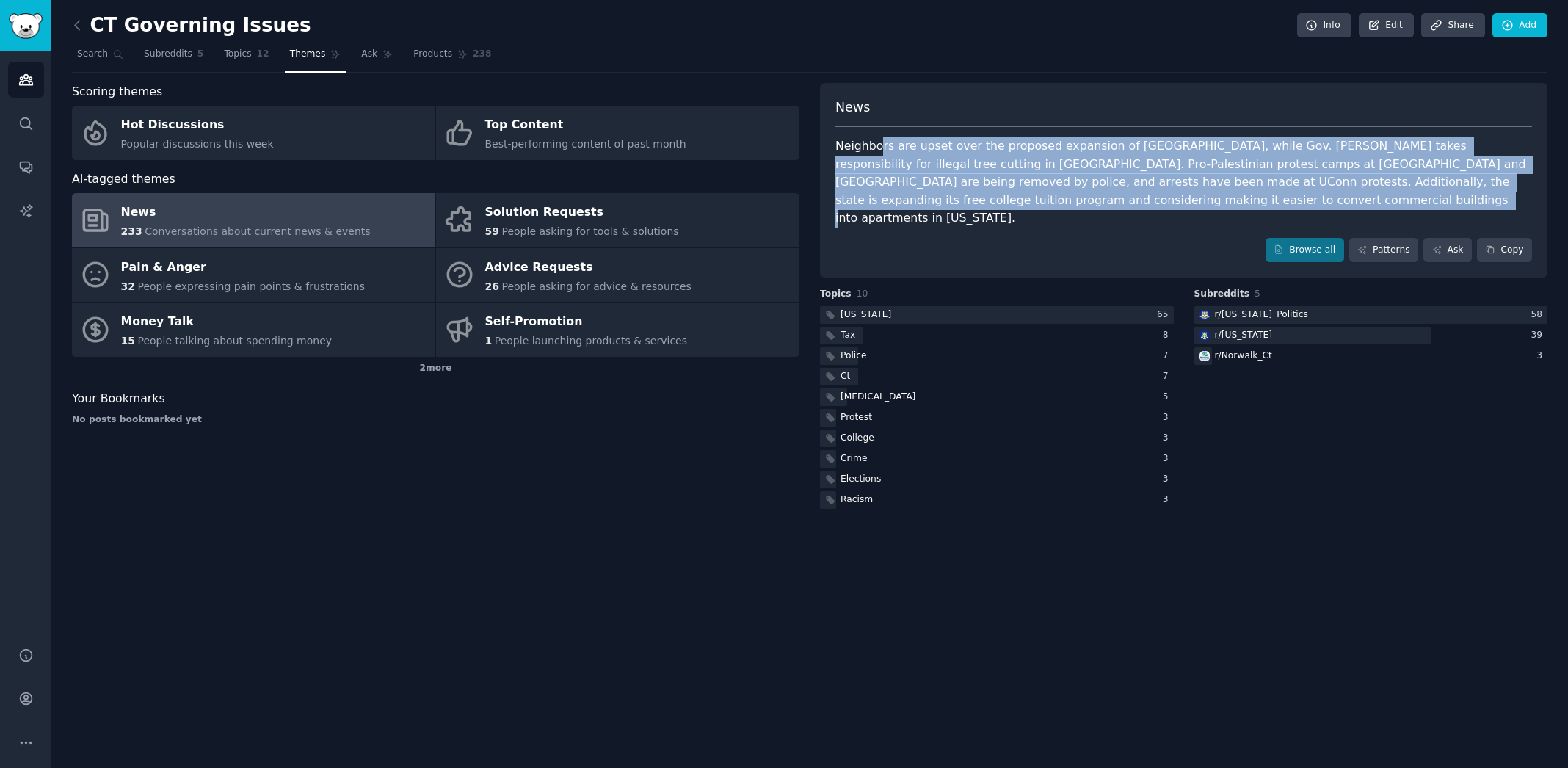
drag, startPoint x: 878, startPoint y: 147, endPoint x: 1169, endPoint y: 193, distance: 294.6
click at [1169, 193] on div "Neighbors are upset over the proposed expansion of [GEOGRAPHIC_DATA], while Gov…" at bounding box center [1184, 182] width 697 height 90
click at [971, 177] on div "Neighbors are upset over the proposed expansion of [GEOGRAPHIC_DATA], while Gov…" at bounding box center [1184, 182] width 697 height 90
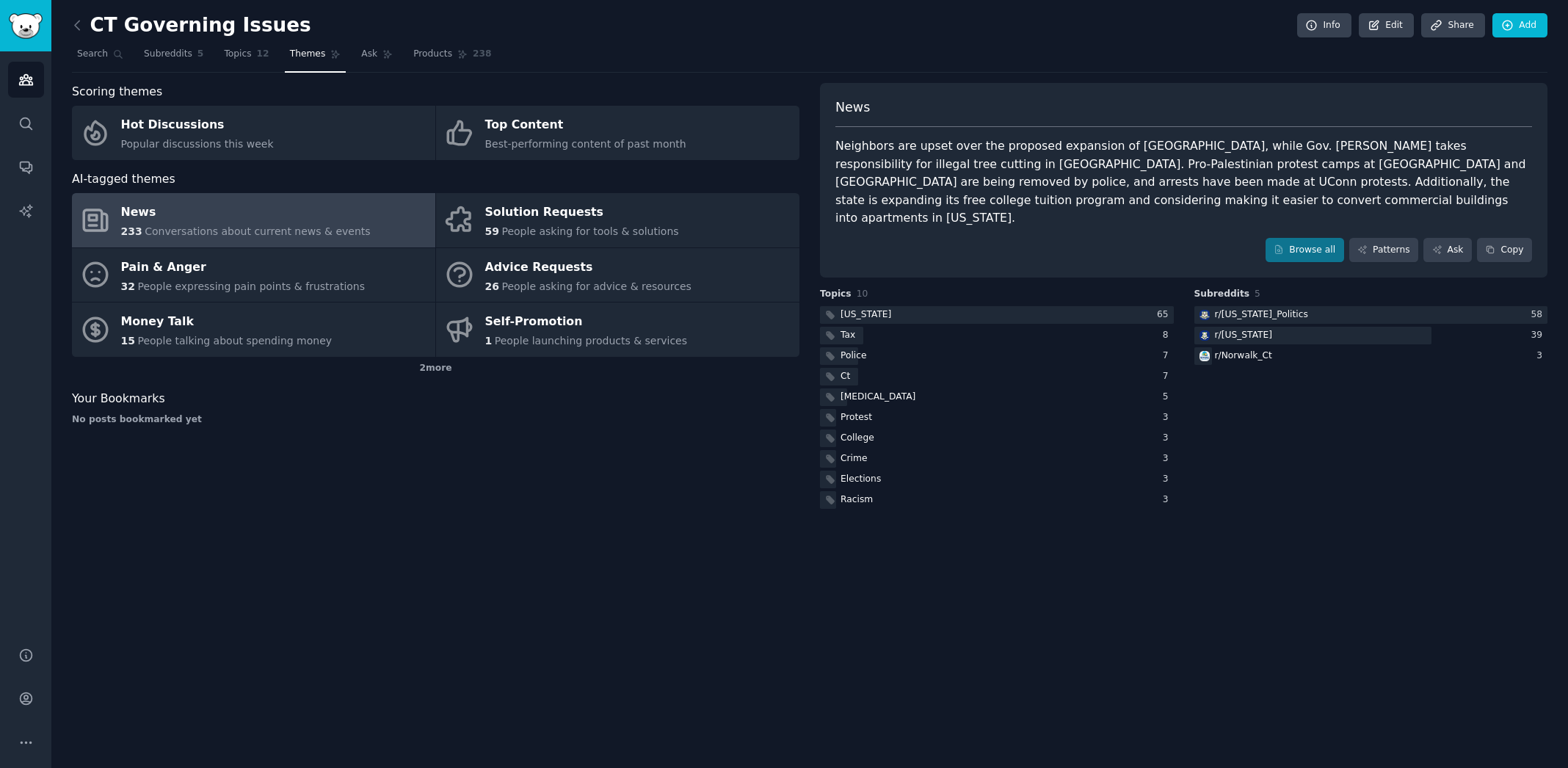
click at [521, 550] on div "CT Governing Issues Info Edit Share Add Search Subreddits 5 Topics 12 Themes As…" at bounding box center [810, 384] width 1517 height 768
click at [528, 220] on div "Solution Requests" at bounding box center [582, 212] width 193 height 23
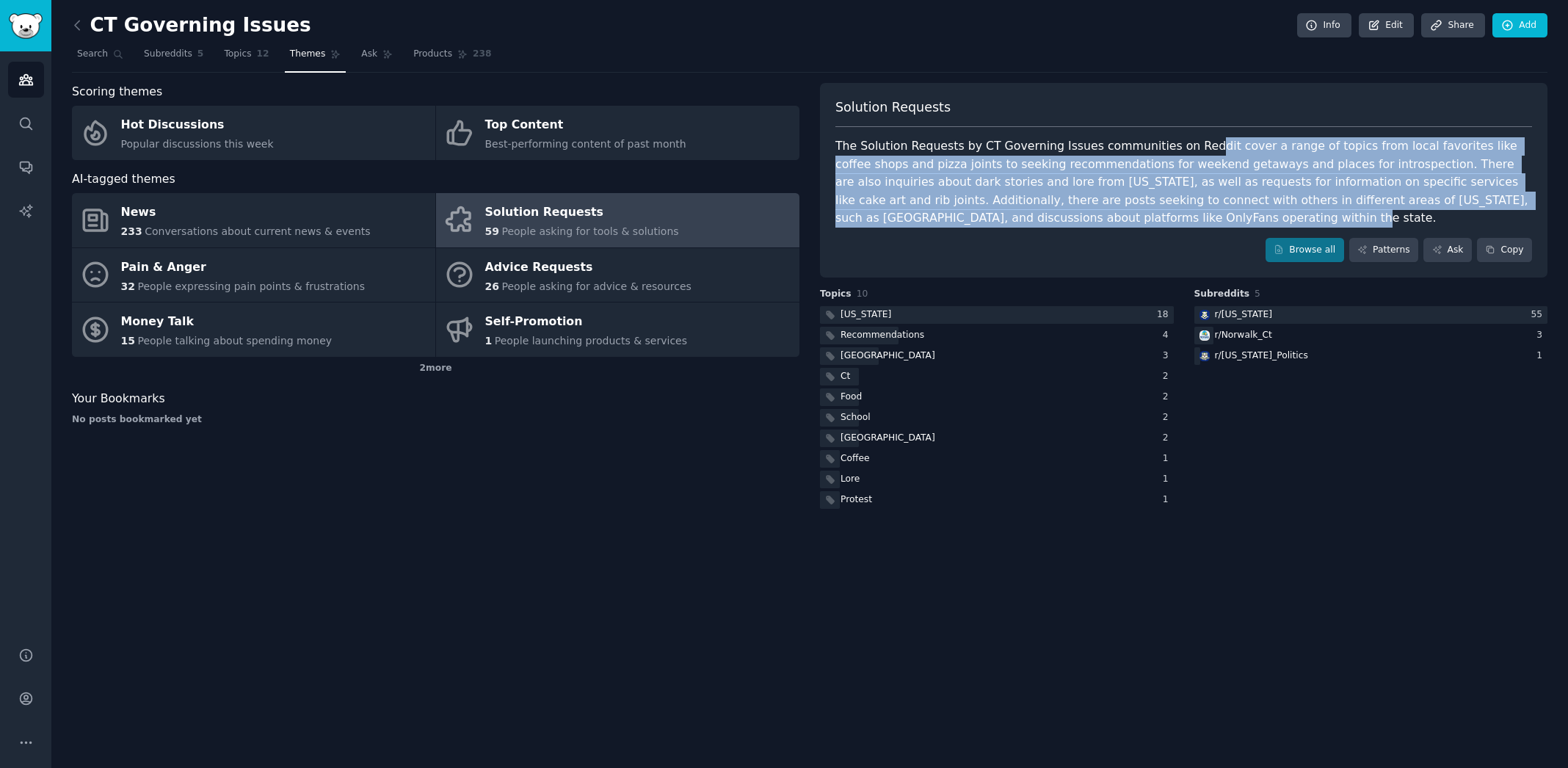
drag, startPoint x: 1187, startPoint y: 154, endPoint x: 1512, endPoint y: 216, distance: 330.9
click at [1512, 217] on div "The Solution Requests by CT Governing Issues communities on Reddit cover a rang…" at bounding box center [1184, 182] width 697 height 90
click at [1232, 318] on div "r/ [US_STATE]" at bounding box center [1244, 314] width 58 height 13
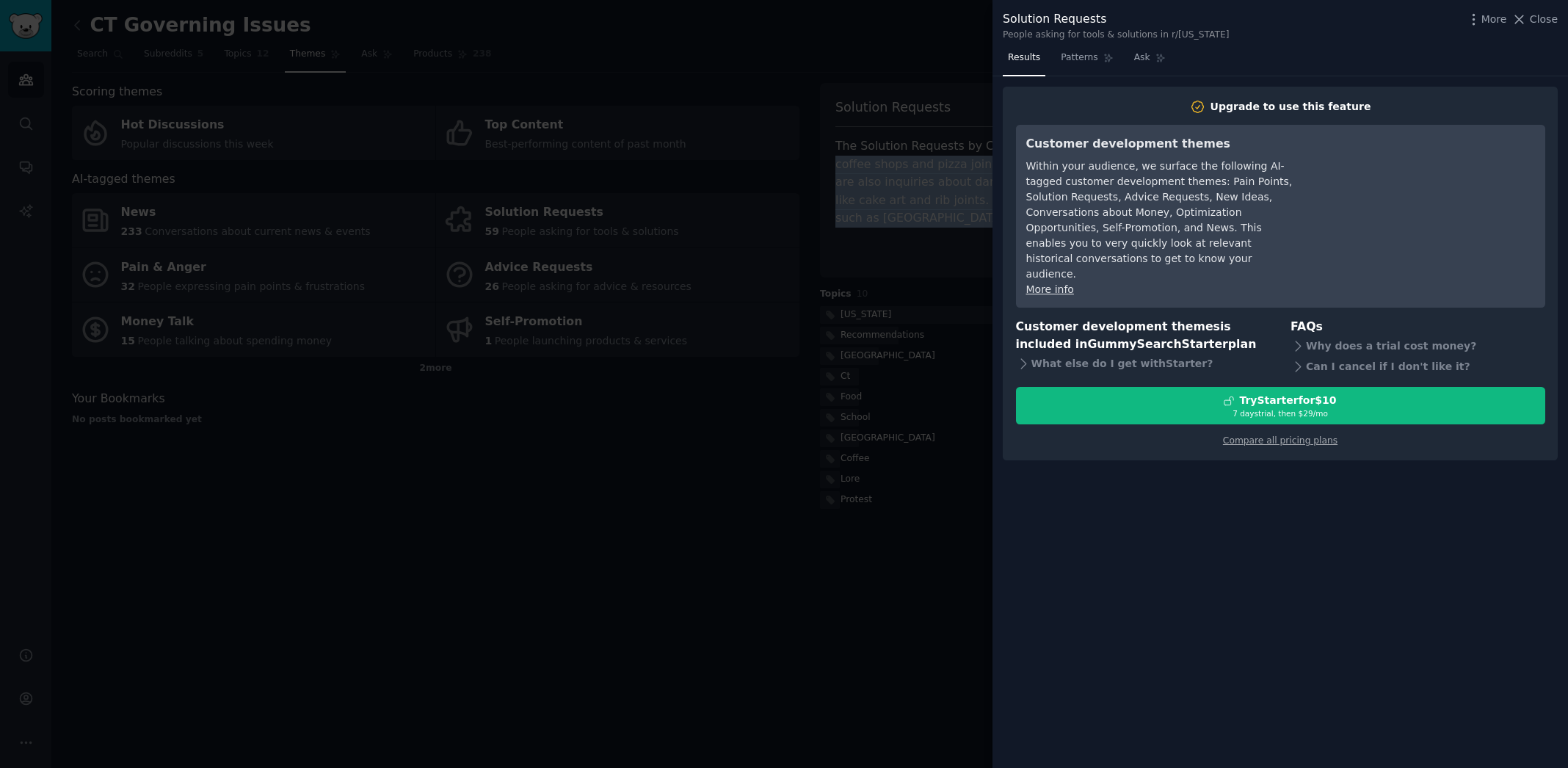
click at [1547, 24] on span "Close" at bounding box center [1543, 20] width 28 height 15
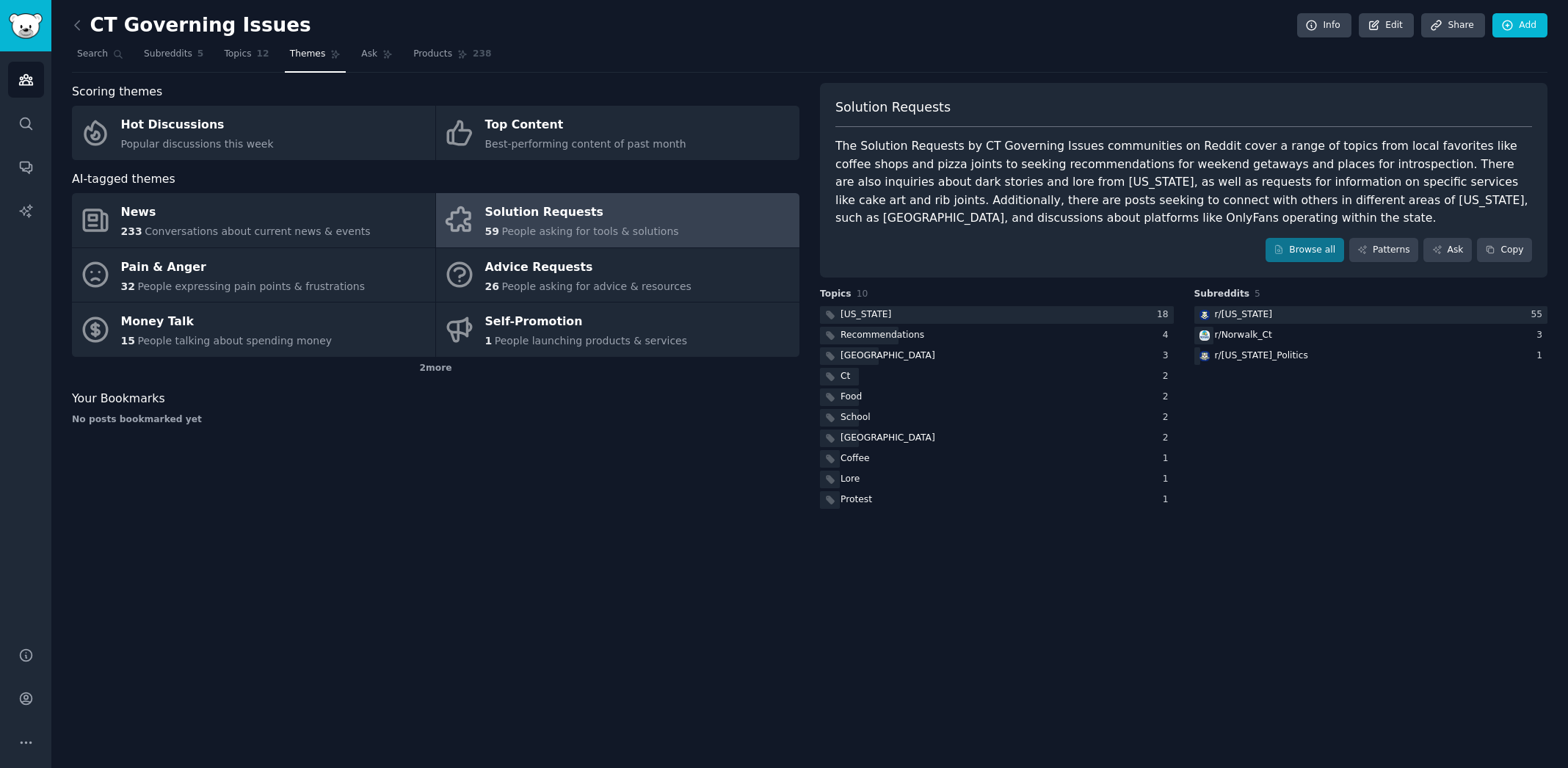
click at [667, 500] on div "Scoring themes Hot Discussions Popular discussions this week Top Content Best-p…" at bounding box center [436, 297] width 728 height 429
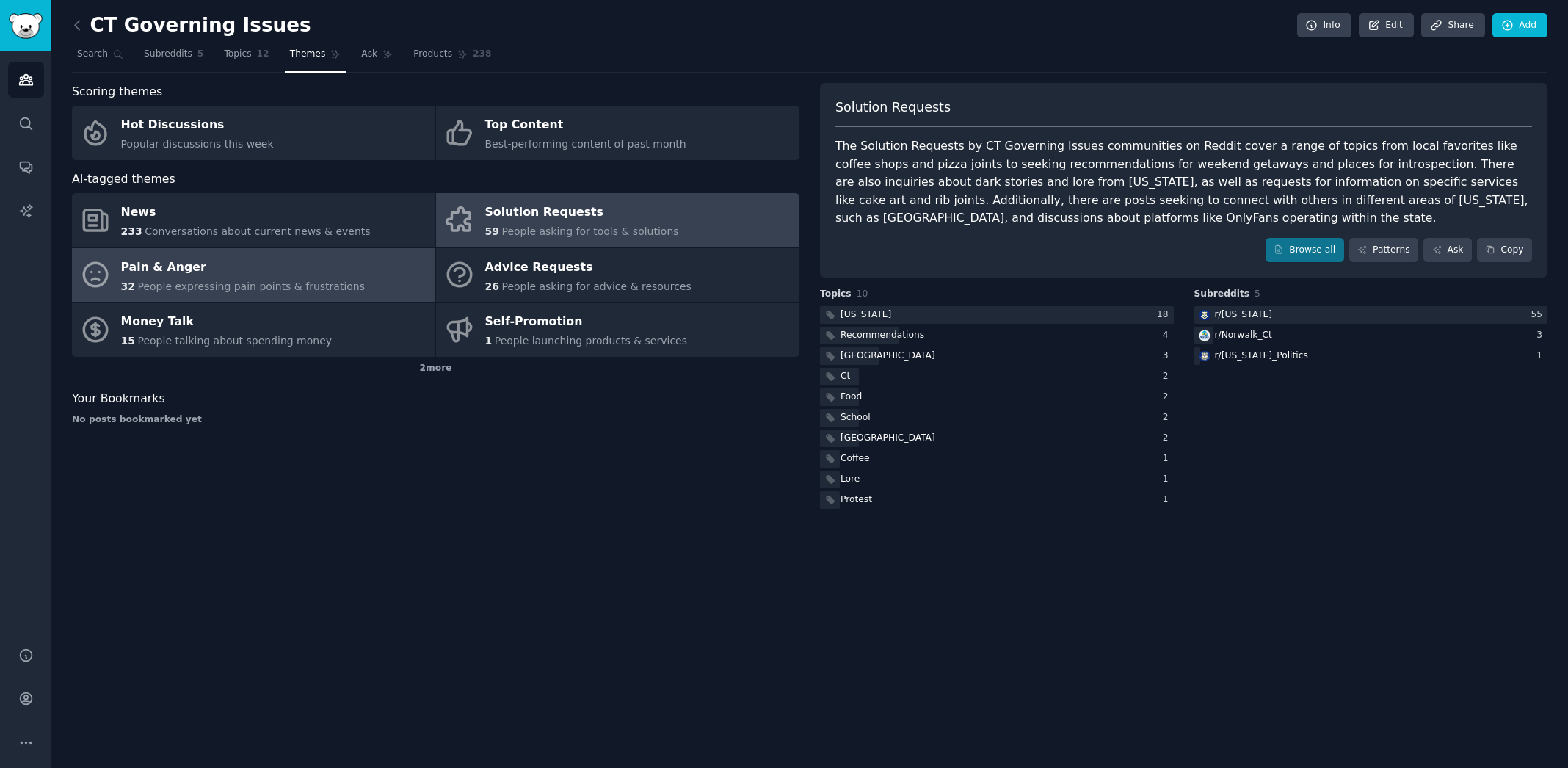
click at [226, 269] on div "Pain & Anger" at bounding box center [243, 266] width 245 height 23
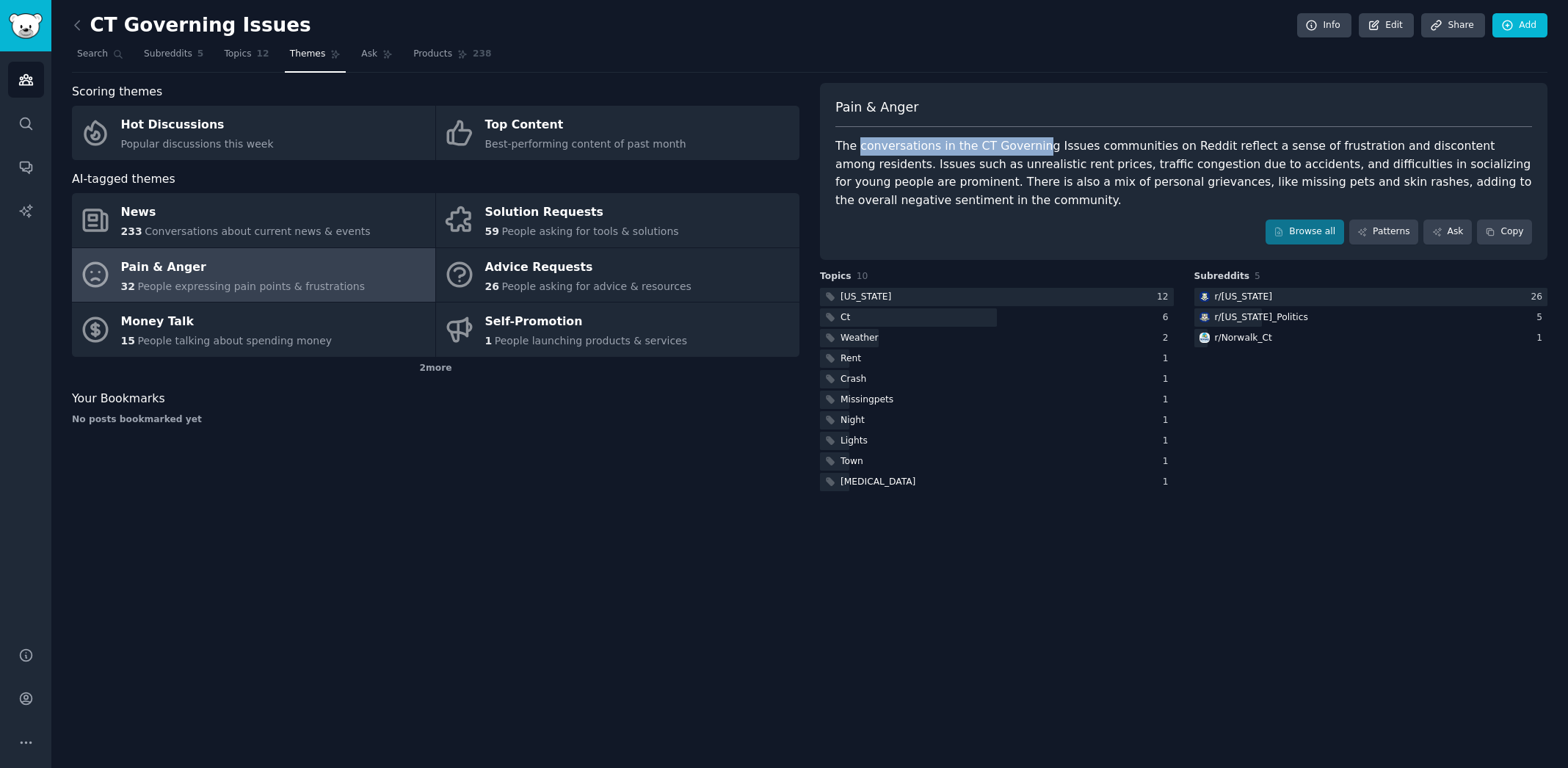
drag, startPoint x: 858, startPoint y: 149, endPoint x: 1032, endPoint y: 152, distance: 174.0
click at [1032, 152] on div "The conversations in the CT Governing Issues communities on Reddit reflect a se…" at bounding box center [1184, 173] width 697 height 72
click at [961, 168] on div "The conversations in the CT Governing Issues communities on Reddit reflect a se…" at bounding box center [1184, 173] width 697 height 72
drag, startPoint x: 924, startPoint y: 169, endPoint x: 1073, endPoint y: 172, distance: 149.0
click at [1073, 172] on div "The conversations in the CT Governing Issues communities on Reddit reflect a se…" at bounding box center [1184, 173] width 697 height 72
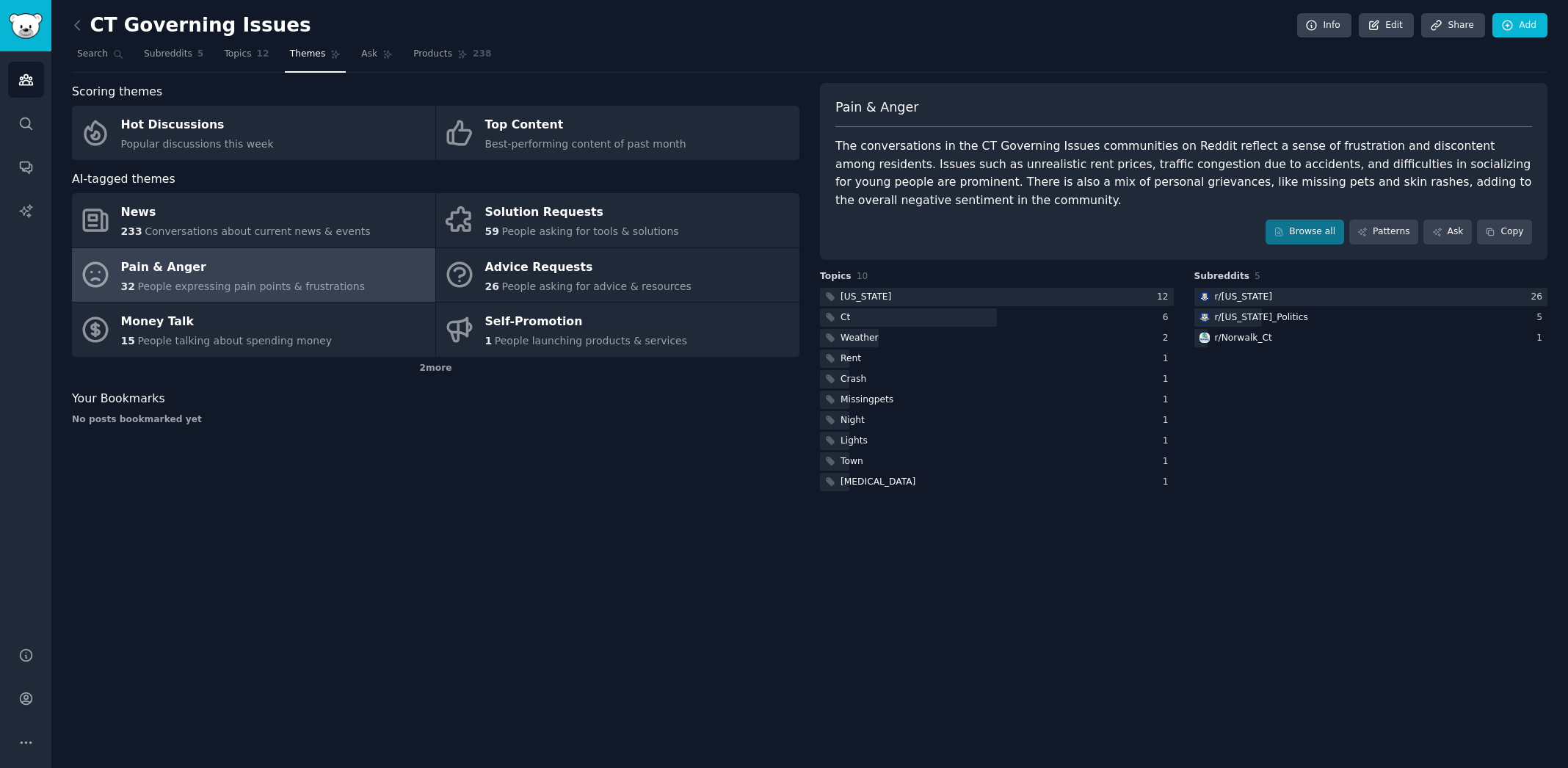
click at [1020, 174] on div "The conversations in the CT Governing Issues communities on Reddit reflect a se…" at bounding box center [1184, 173] width 697 height 72
drag, startPoint x: 989, startPoint y: 173, endPoint x: 1160, endPoint y: 179, distance: 171.1
click at [1160, 179] on div "The conversations in the CT Governing Issues communities on Reddit reflect a se…" at bounding box center [1184, 173] width 697 height 72
click at [1044, 194] on div "The conversations in the CT Governing Issues communities on Reddit reflect a se…" at bounding box center [1184, 173] width 697 height 72
